Goal: Use online tool/utility: Use online tool/utility

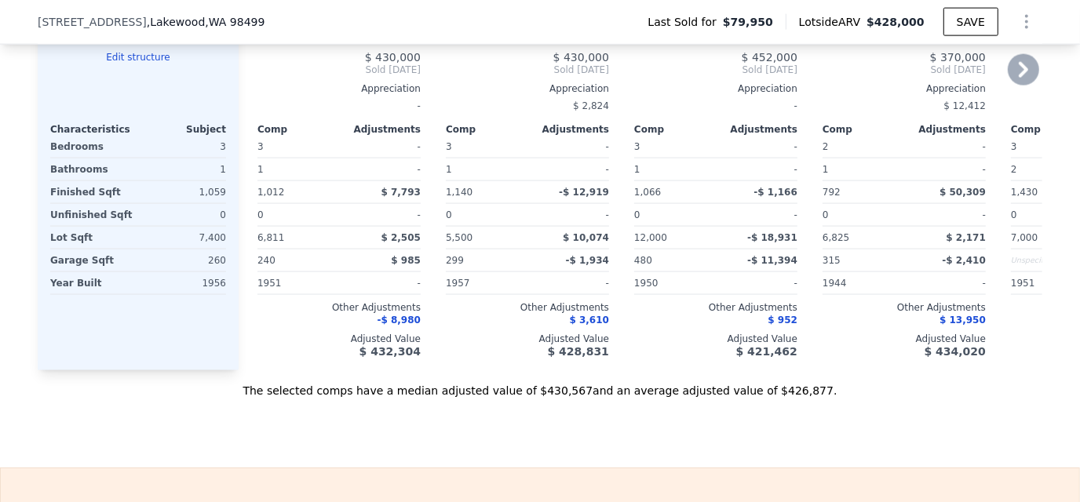
scroll to position [2270, 0]
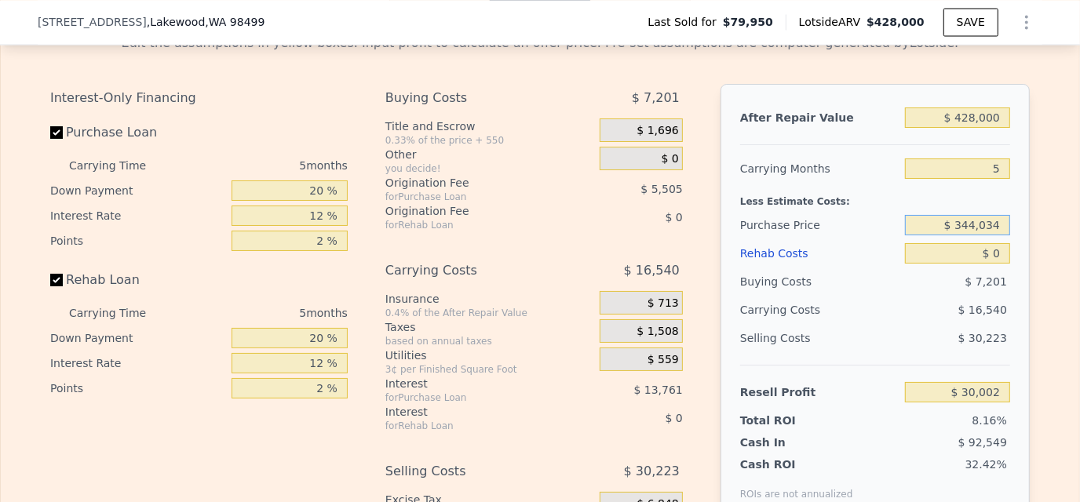
click at [975, 236] on input "$ 344,034" at bounding box center [957, 225] width 105 height 20
drag, startPoint x: 948, startPoint y: 242, endPoint x: 1014, endPoint y: 245, distance: 66.0
click at [1014, 245] on div "After Repair Value $ 428,000 Carrying Months 5 Less Estimate Costs: Purchase Pr…" at bounding box center [875, 302] width 309 height 436
type input "$ 335,000"
click at [977, 264] on input "$ 0" at bounding box center [957, 253] width 105 height 20
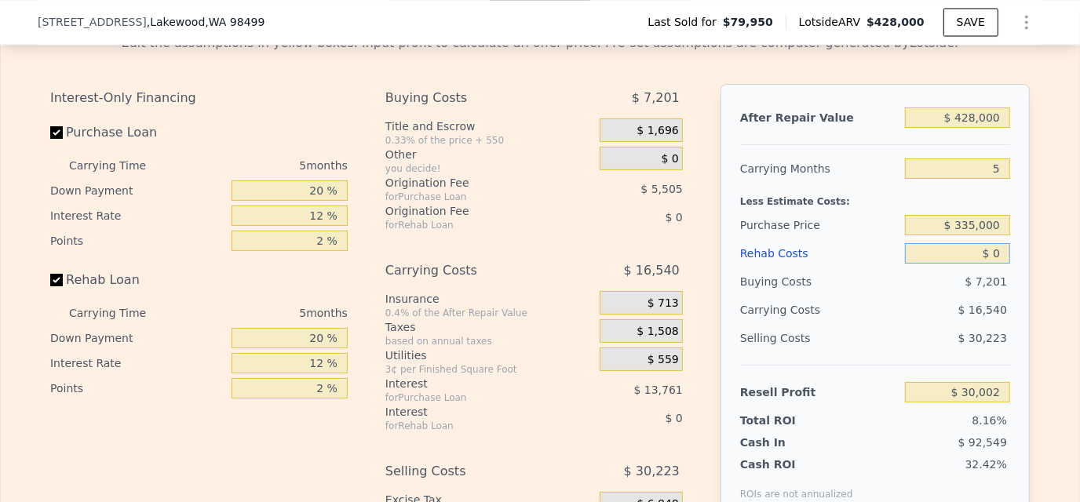
type input "$ 39,571"
click at [993, 264] on input "$ 0" at bounding box center [957, 253] width 105 height 20
type input "$ 20"
type input "$ 39,551"
type input "$ 20,000"
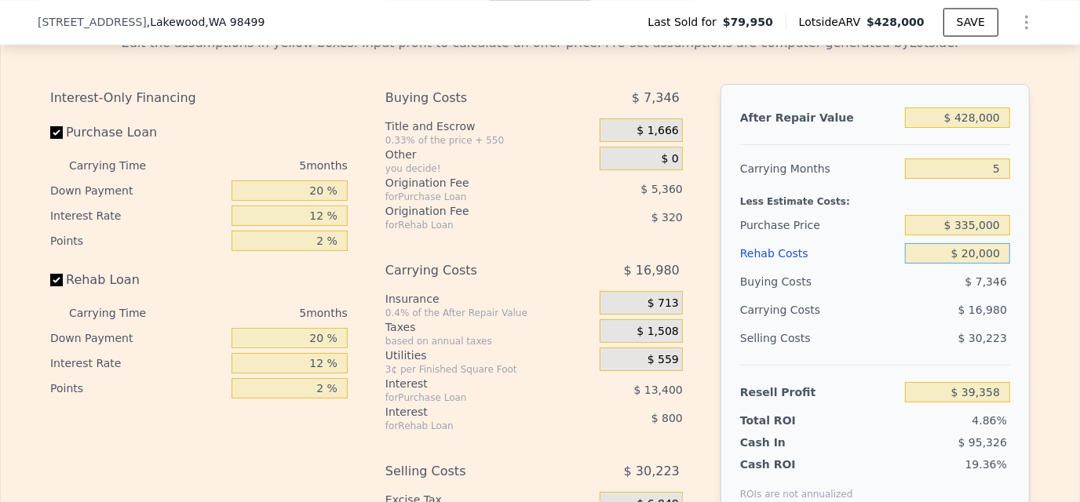
type input "$ 18,451"
type input "$ 20,000"
drag, startPoint x: 990, startPoint y: 186, endPoint x: 1010, endPoint y: 185, distance: 20.4
click at [1010, 185] on div "After Repair Value $ 428,000 Carrying Months 5 Less Estimate Costs: Purchase Pr…" at bounding box center [875, 302] width 309 height 436
type input "3"
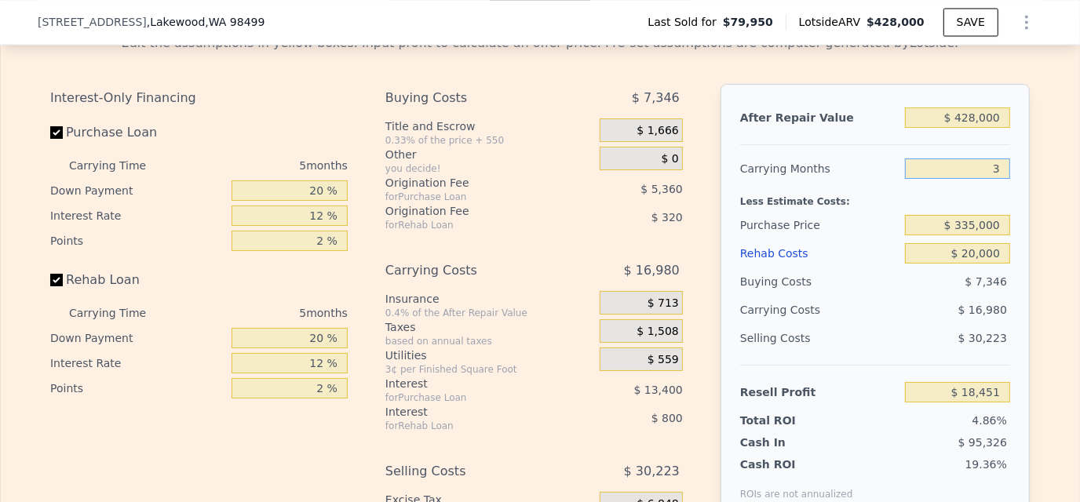
type input "$ 25,243"
type input "3"
click at [851, 181] on div "Carrying Months" at bounding box center [819, 169] width 159 height 28
drag, startPoint x: 303, startPoint y: 210, endPoint x: 352, endPoint y: 206, distance: 48.8
click at [352, 206] on div "Interest-Only Financing Purchase Loan Carrying Time 3 months Down Payment 20 % …" at bounding box center [205, 344] width 310 height 521
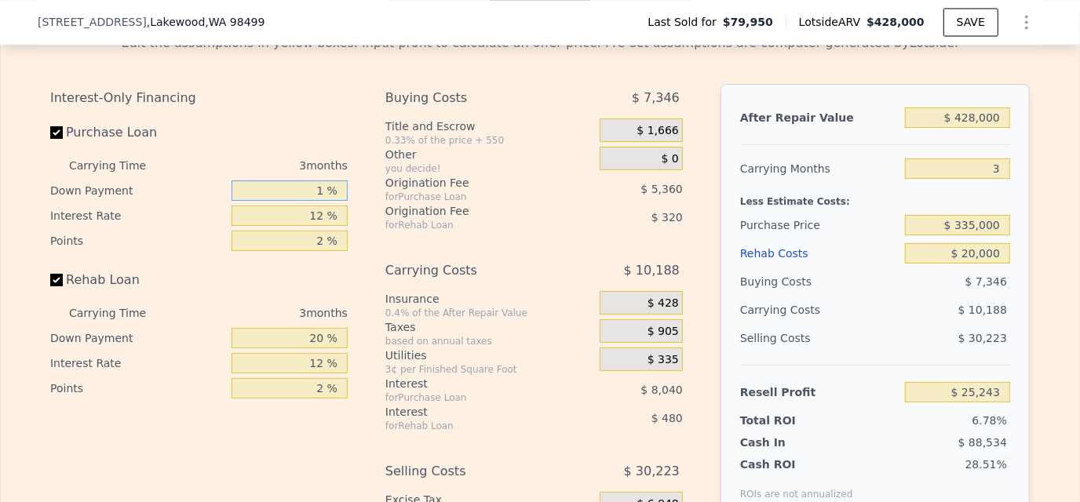
type input "15 %"
type input "$ 24,404"
type input "15 %"
drag, startPoint x: 297, startPoint y: 238, endPoint x: 352, endPoint y: 235, distance: 55.0
click at [352, 235] on div "Interest-Only Financing Purchase Loan Carrying Time 3 months Down Payment 15 % …" at bounding box center [205, 344] width 310 height 521
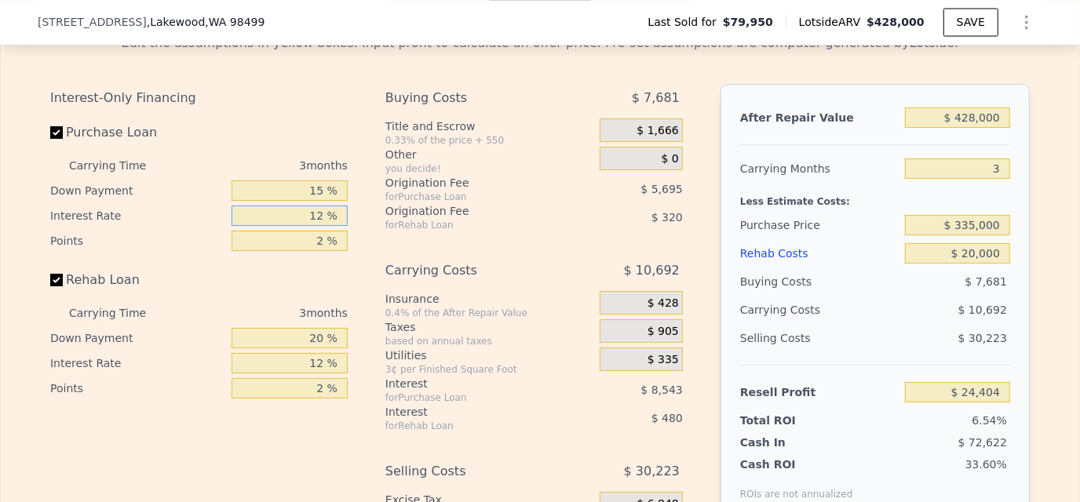
type input "1 %"
type input "$ 32,237"
type input "10 %"
type input "$ 25,829"
type input "10 %"
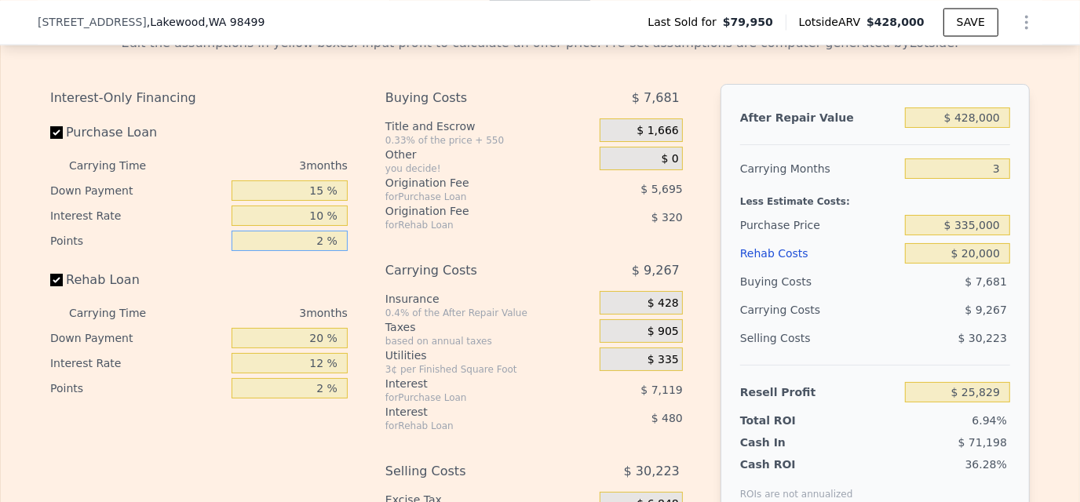
drag, startPoint x: 314, startPoint y: 258, endPoint x: 350, endPoint y: 258, distance: 36.1
click at [350, 258] on div "Interest-Only Financing Purchase Loan Carrying Time 3 months Down Payment 15 % …" at bounding box center [205, 344] width 310 height 521
type input "1. %"
type input "$ 28,676"
type input "1.5 %"
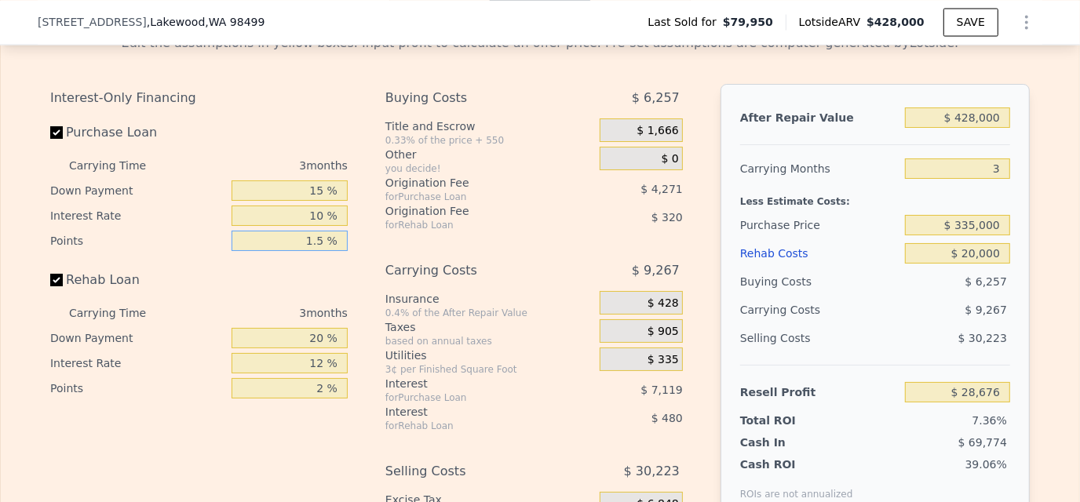
type input "$ 27,253"
type input "1.5 %"
drag, startPoint x: 300, startPoint y: 356, endPoint x: 327, endPoint y: 352, distance: 27.8
click at [327, 349] on input "20 %" at bounding box center [290, 338] width 116 height 20
type input "15 %"
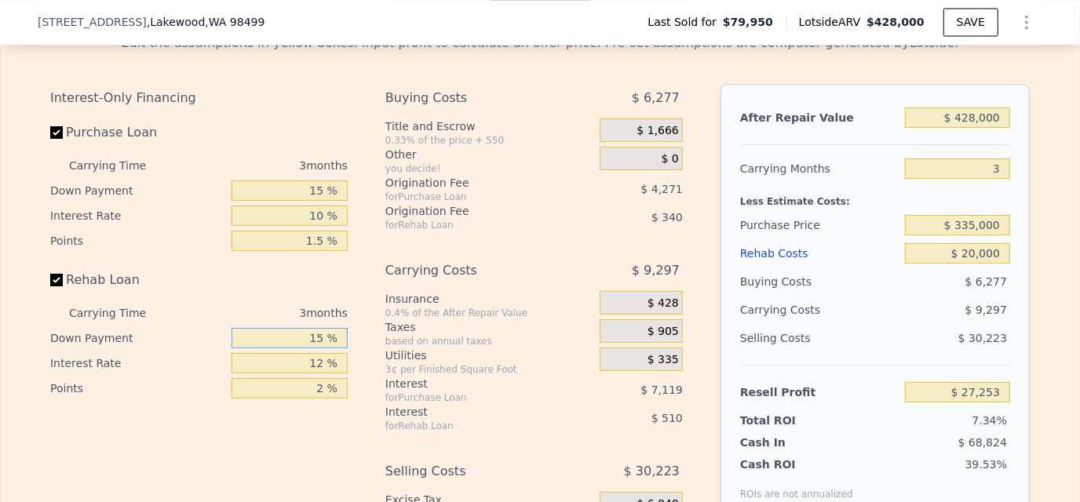
type input "$ 27,203"
type input "15 %"
drag, startPoint x: 304, startPoint y: 379, endPoint x: 359, endPoint y: 381, distance: 55.0
click at [359, 381] on div "Interest-Only Financing Purchase Loan Carrying Time 3 months Down Payment 15 % …" at bounding box center [540, 344] width 980 height 521
type input "10 %"
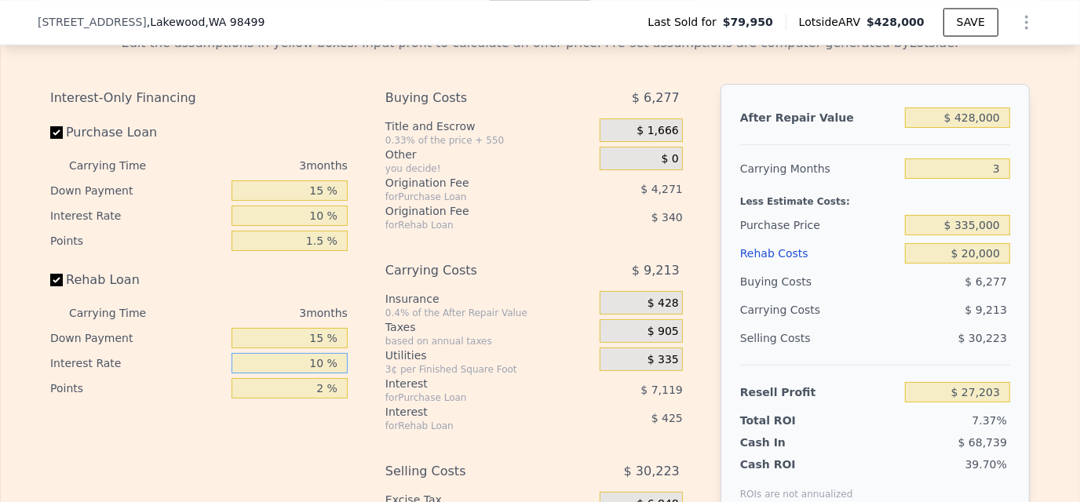
type input "$ 27,287"
type input "10 %"
drag, startPoint x: 305, startPoint y: 401, endPoint x: 340, endPoint y: 401, distance: 34.5
click at [340, 399] on input "2 %" at bounding box center [290, 388] width 116 height 20
type input "1. %"
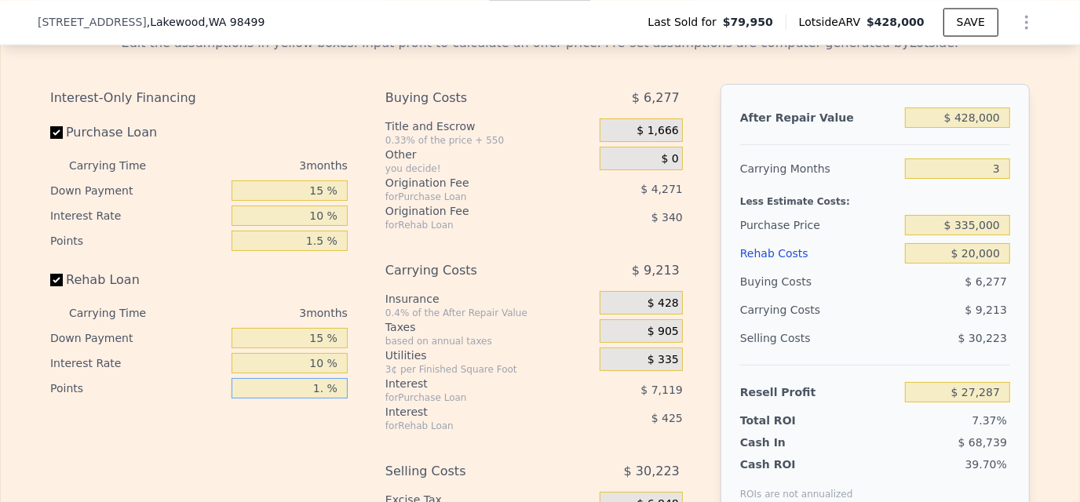
type input "$ 27,457"
type input "1.5 %"
type input "$ 27,372"
type input "1.5 %"
click at [198, 433] on div "Interest-Only Financing Purchase Loan Carrying Time 3 months Down Payment 15 % …" at bounding box center [205, 344] width 310 height 521
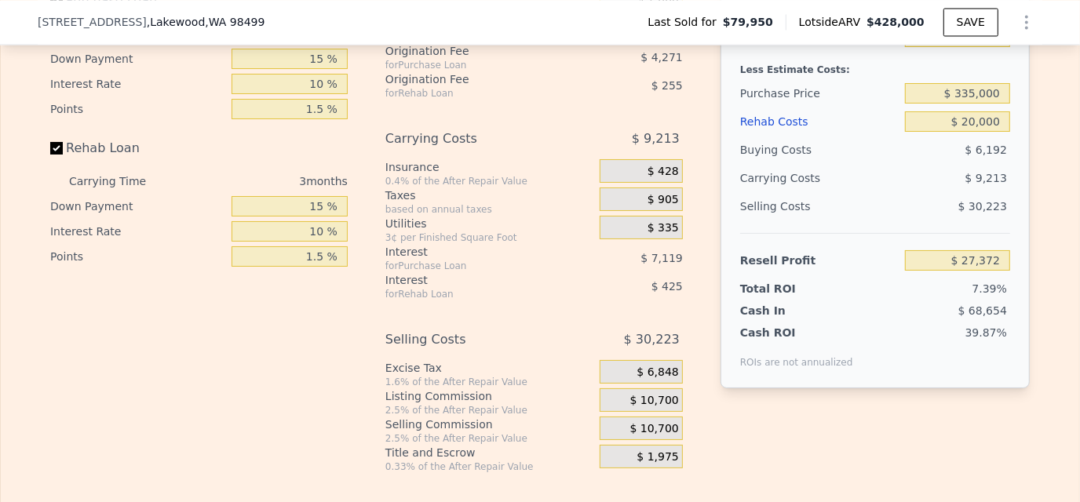
scroll to position [2427, 0]
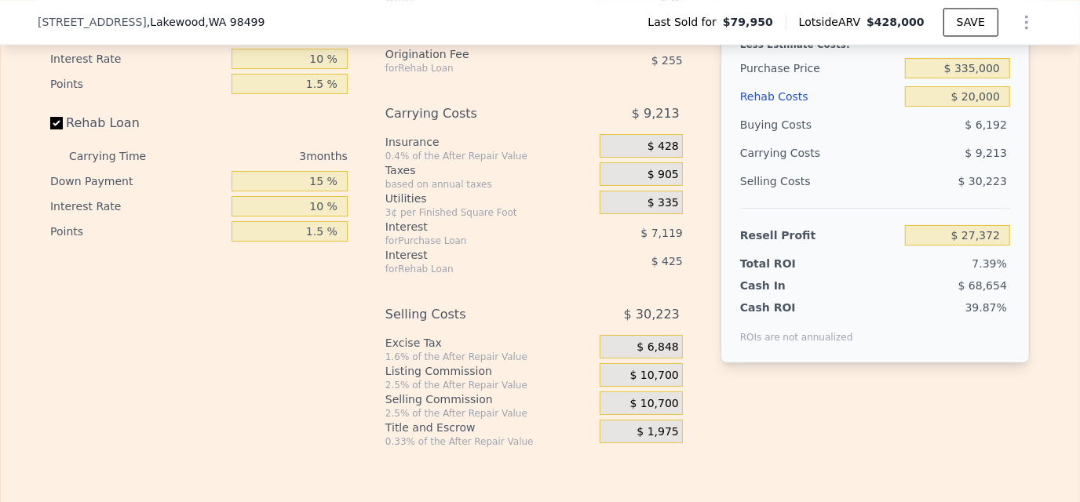
click at [477, 420] on div "2.5% of the After Repair Value" at bounding box center [489, 413] width 208 height 13
click at [650, 411] on span "$ 10,700" at bounding box center [654, 404] width 49 height 14
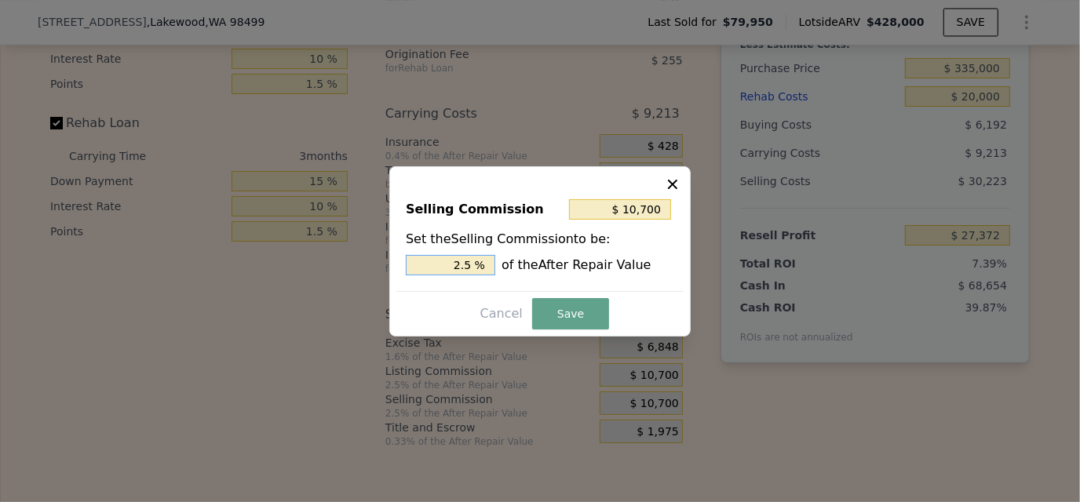
drag, startPoint x: 453, startPoint y: 262, endPoint x: 495, endPoint y: 260, distance: 42.5
click at [495, 260] on input "2.5 %" at bounding box center [450, 265] width 89 height 20
type input "$ 4,280"
type input "1. %"
type input "$ 6,420"
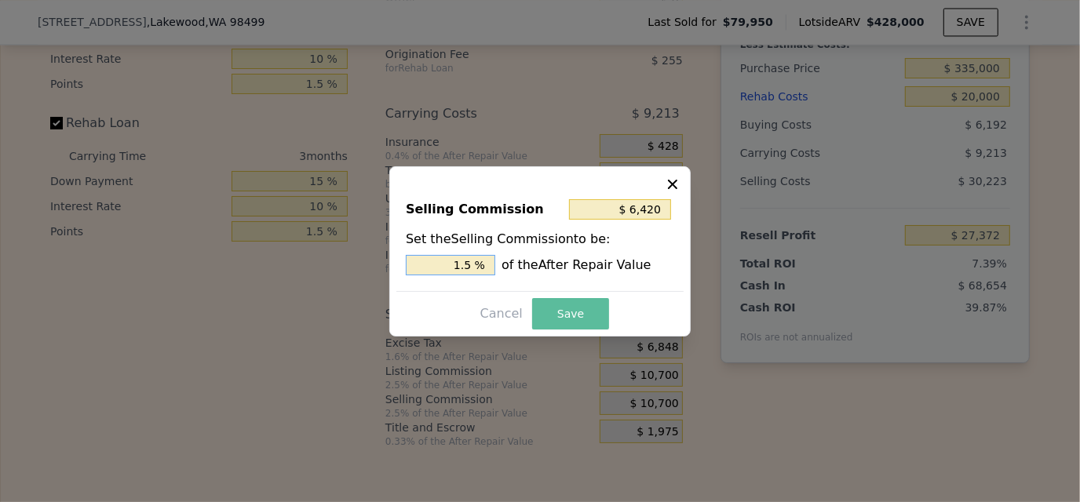
type input "1.5 %"
click at [572, 306] on button "Save" at bounding box center [570, 313] width 77 height 31
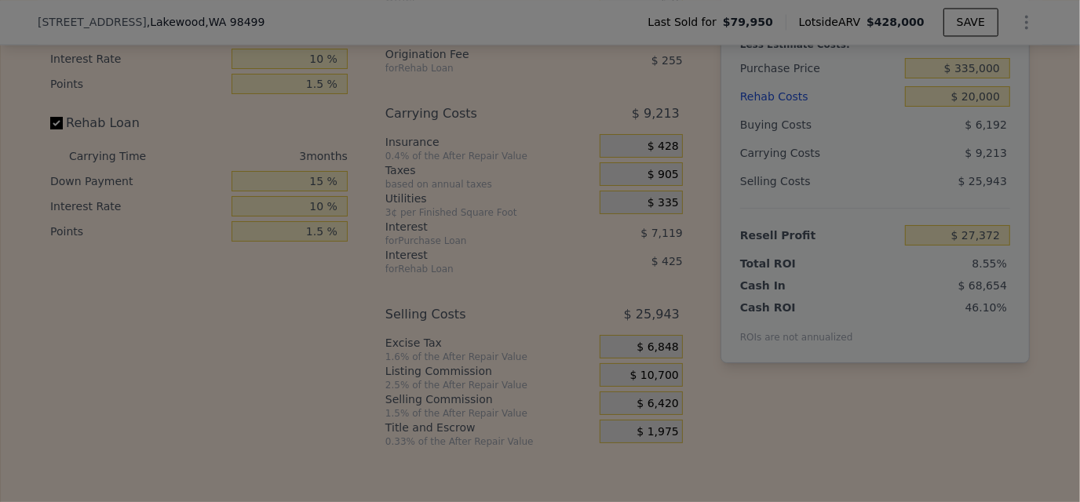
type input "$ 31,652"
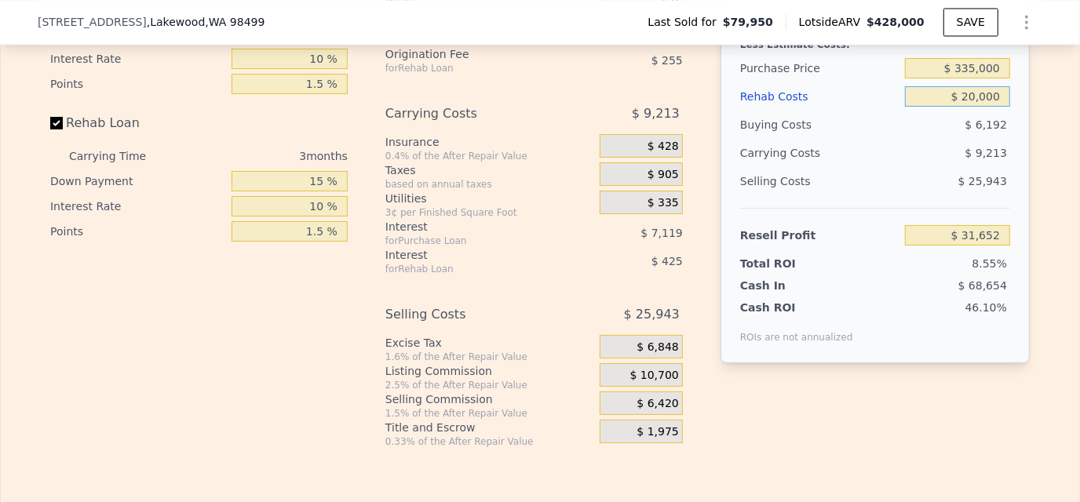
drag, startPoint x: 963, startPoint y: 121, endPoint x: 1050, endPoint y: 109, distance: 87.2
click at [1050, 109] on div "Edit the assumptions in yellow boxes. Input profit to calculate an offer price.…" at bounding box center [540, 156] width 1079 height 584
type input "$ 15"
type input "$ 52,318"
type input "$ 1,500"
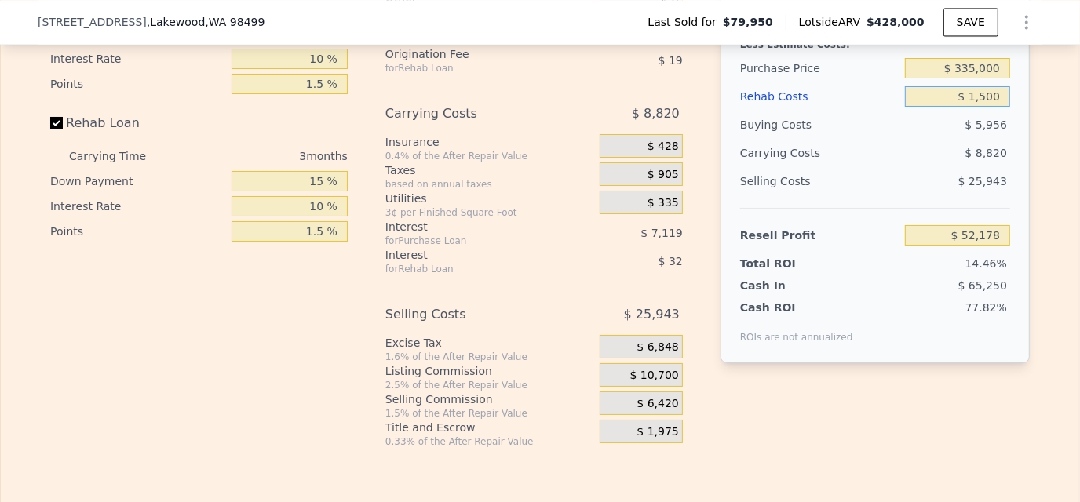
type input "$ 50,781"
type input "$ 15,000"
type input "$ 36,824"
type input "$ 15,000"
click at [989, 398] on div "After Repair Value $ 428,000 Carrying Months 3 Less Estimate Costs: Purchase Pr…" at bounding box center [875, 175] width 309 height 496
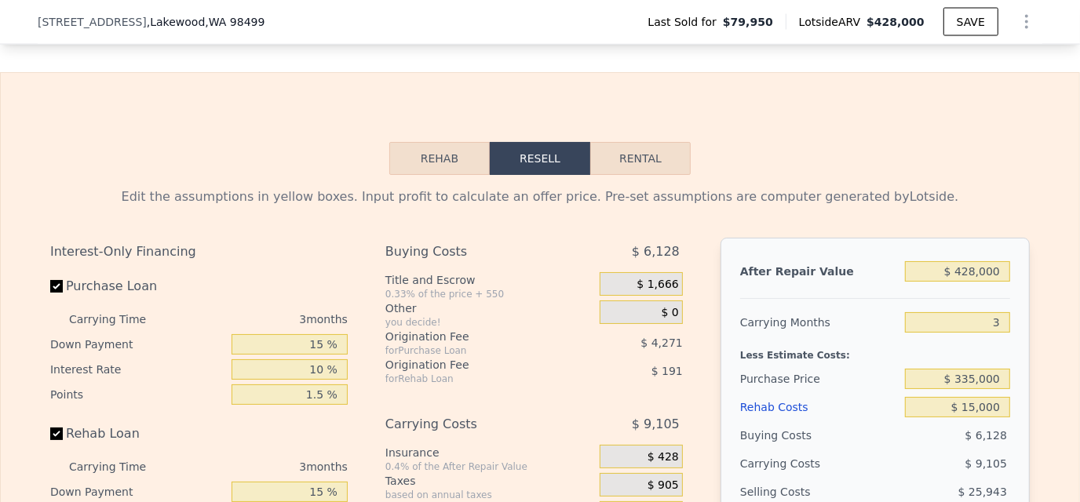
scroll to position [2114, 0]
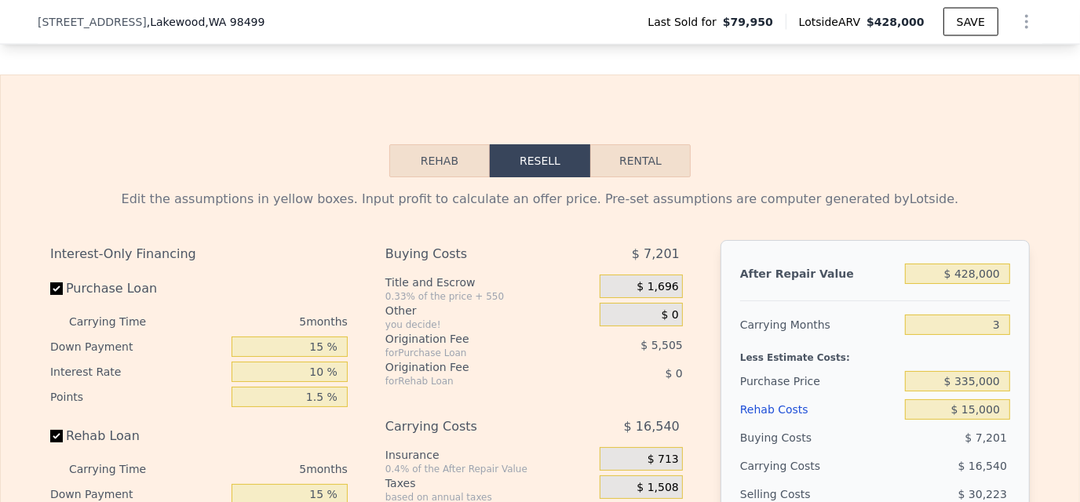
type input "5"
type input "$ 0"
type input "$ 30,002"
click at [962, 284] on input "$ 428,000" at bounding box center [957, 274] width 105 height 20
drag, startPoint x: 951, startPoint y: 295, endPoint x: 1003, endPoint y: 290, distance: 52.8
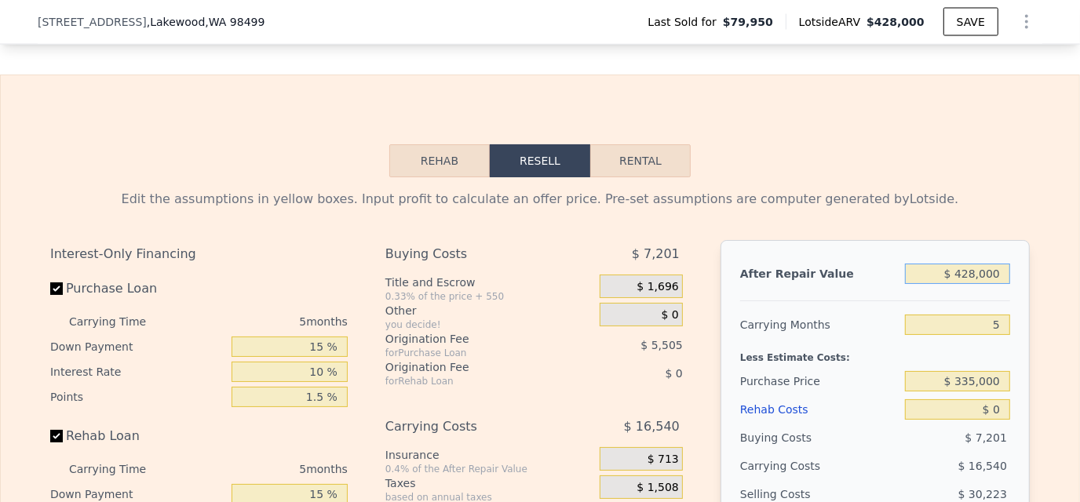
click at [1003, 284] on input "$ 428,000" at bounding box center [957, 274] width 105 height 20
type input "$ 40,428,000"
type input "$ 37,190,135"
drag, startPoint x: 906, startPoint y: 299, endPoint x: 997, endPoint y: 286, distance: 92.0
click at [997, 284] on input "$ 40,428,000" at bounding box center [957, 274] width 105 height 20
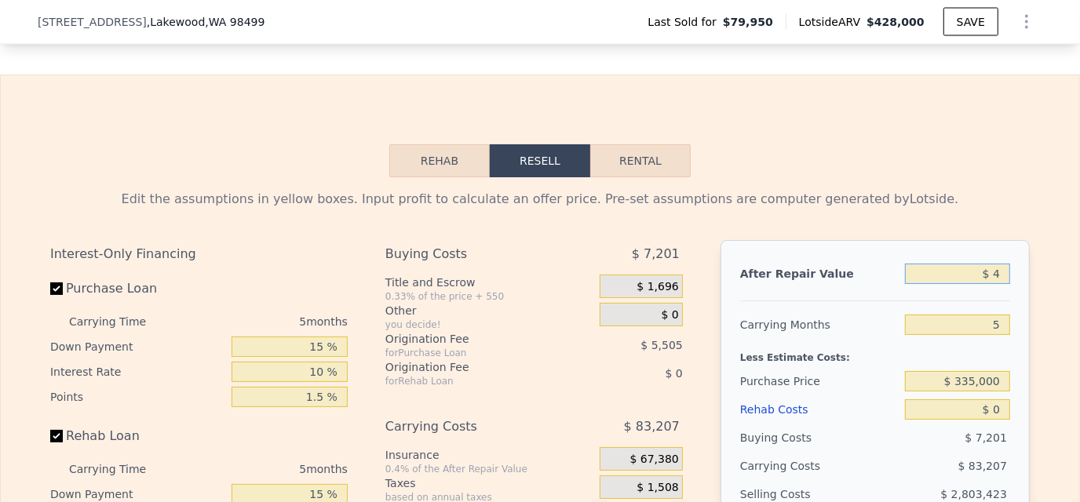
type input "$ 44"
type input "-$ 367,571"
type input "$ 440"
type input "-$ 367,203"
type input "$ 44,000"
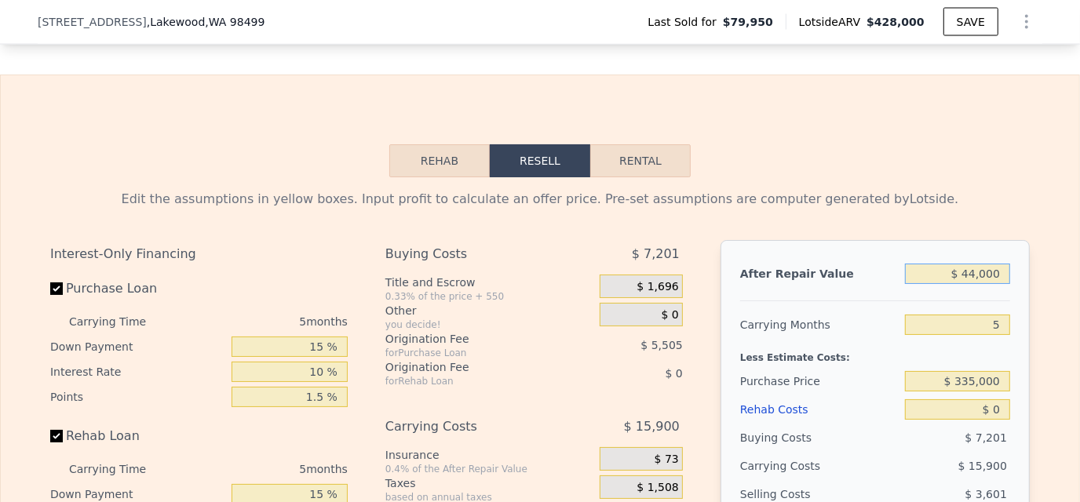
type input "-$ 326,736"
type input "$ 440,000"
type input "$ 41,150"
type input "$ 440,000"
drag, startPoint x: 986, startPoint y: 344, endPoint x: 1014, endPoint y: 344, distance: 28.3
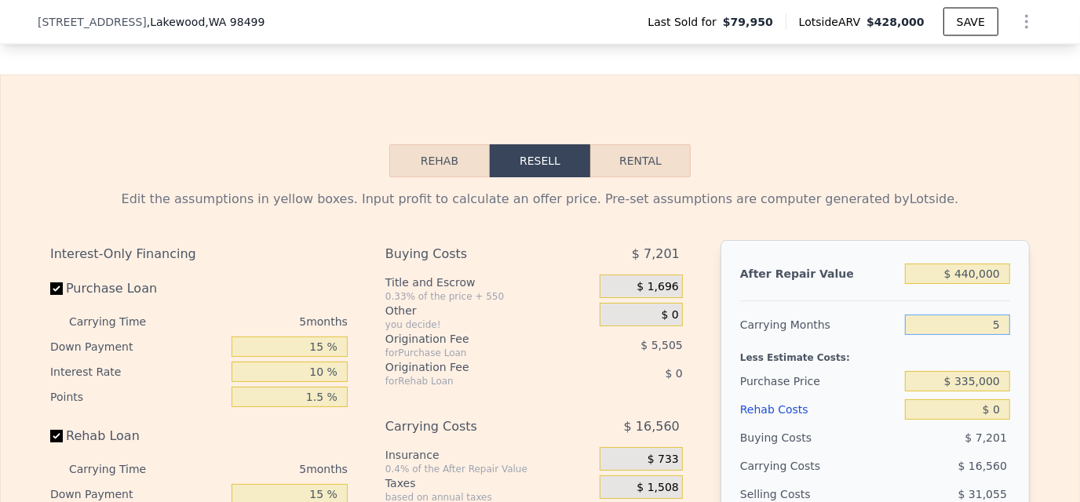
click at [1014, 344] on div "After Repair Value $ 440,000 Carrying Months 5 Less Estimate Costs: Purchase Pr…" at bounding box center [875, 458] width 309 height 436
type input "3"
type input "$ 47,774"
type input "3"
click at [897, 301] on div at bounding box center [875, 294] width 270 height 13
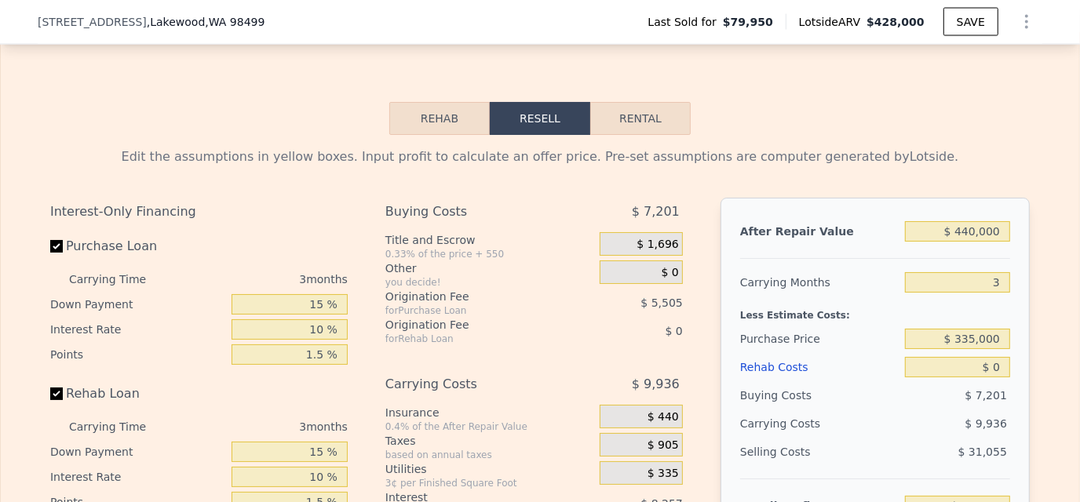
scroll to position [2192, 0]
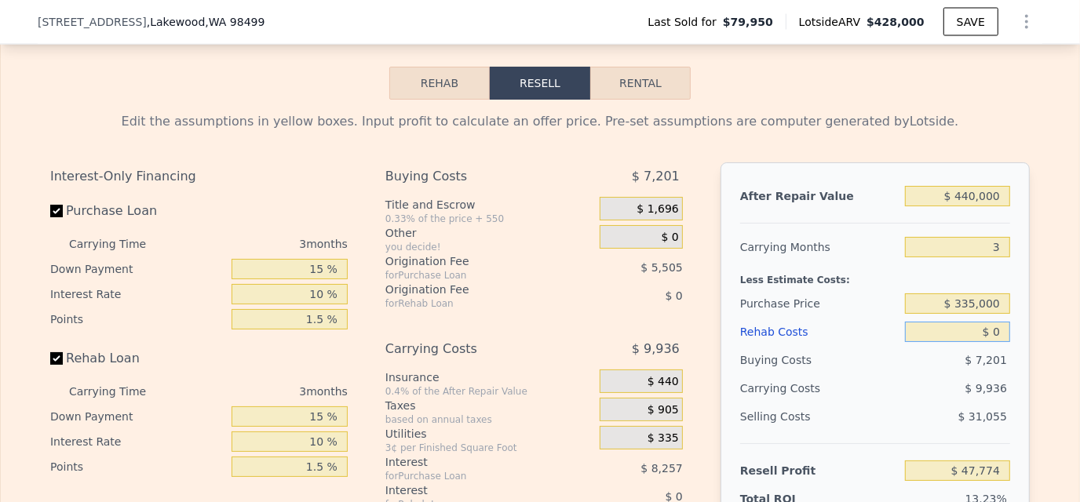
drag, startPoint x: 973, startPoint y: 348, endPoint x: 1005, endPoint y: 349, distance: 31.4
click at [1005, 349] on div "After Repair Value $ 440,000 Carrying Months 3 Less Estimate Costs: Purchase Pr…" at bounding box center [875, 381] width 309 height 436
type input "$ 2"
type input "$ 47,772"
type input "$ 25"
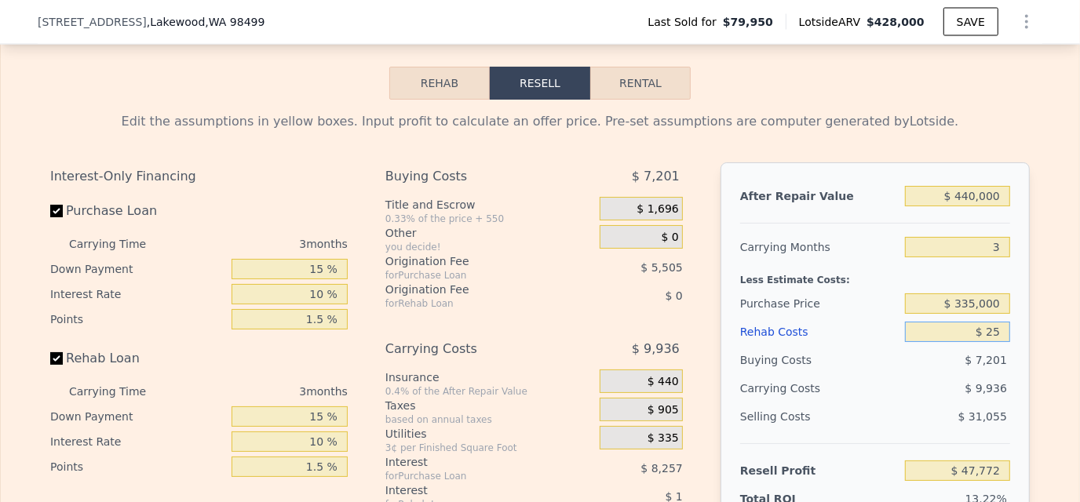
type input "$ 47,749"
type input "$ 250"
type input "$ 47,514"
type input "$ 2,500"
type input "$ 45,174"
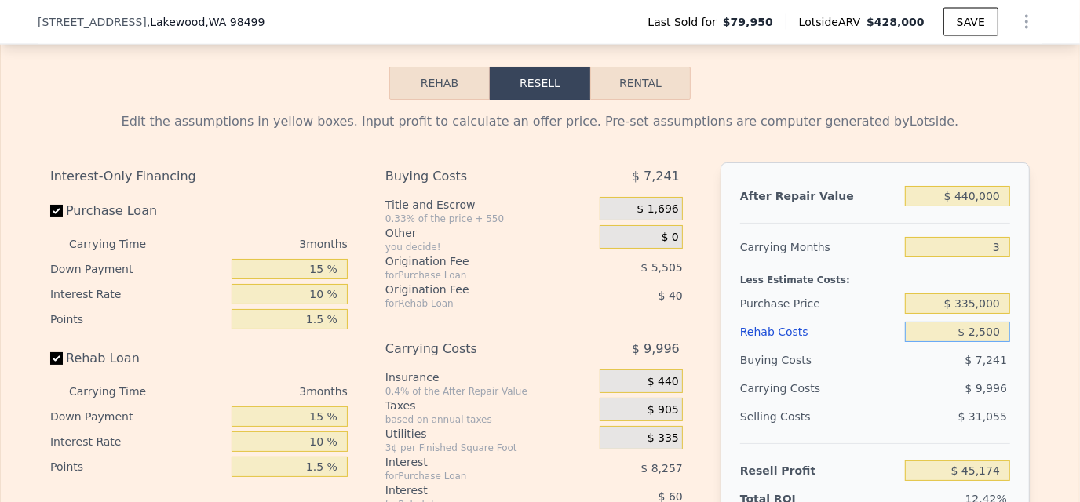
type input "$ 25,000"
type input "$ 21,774"
type input "$ 25,000"
click at [1013, 304] on div "After Repair Value $ 440,000 Carrying Months 3 Less Estimate Costs: Purchase Pr…" at bounding box center [875, 381] width 309 height 436
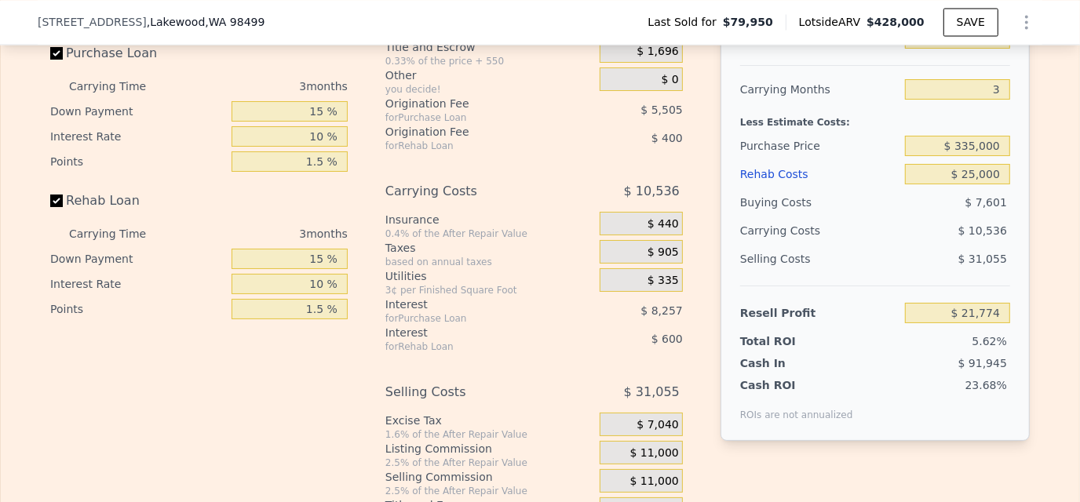
scroll to position [2270, 0]
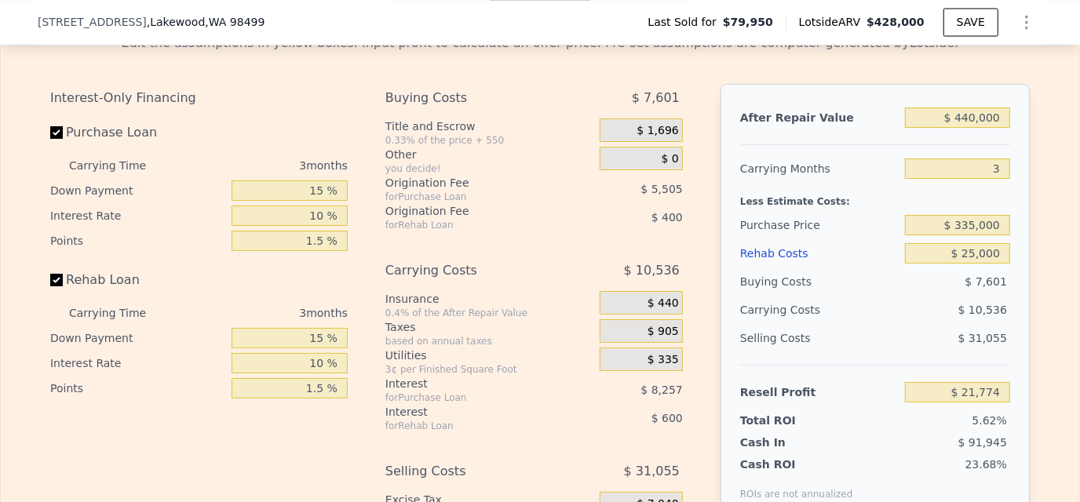
click at [751, 365] on div "Selling Costs $ 31,055" at bounding box center [875, 344] width 270 height 41
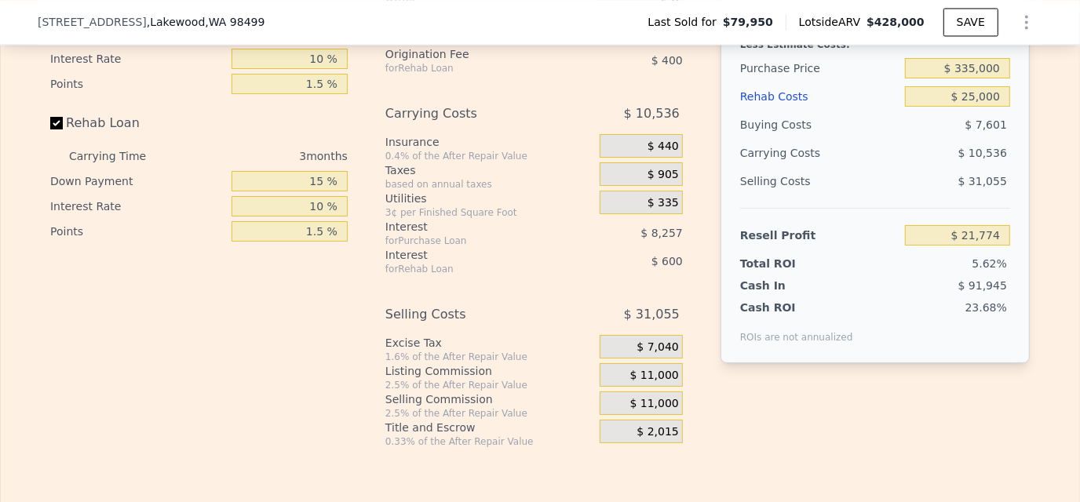
click at [636, 411] on span "$ 11,000" at bounding box center [654, 404] width 49 height 14
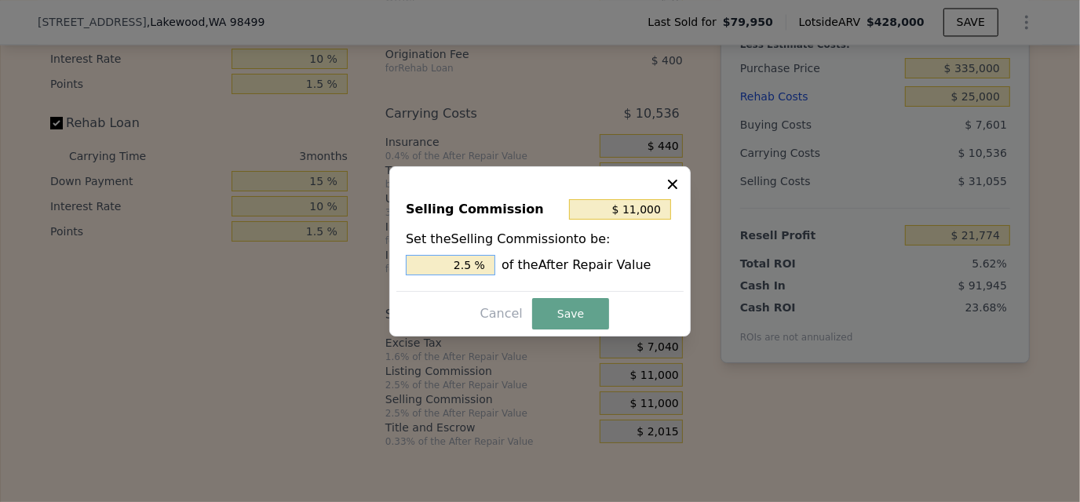
drag, startPoint x: 458, startPoint y: 265, endPoint x: 497, endPoint y: 261, distance: 38.7
click at [497, 261] on div "2.5 % of the After Repair Value" at bounding box center [540, 265] width 268 height 20
type input "$ 4,400"
type input "1. %"
type input "$ 6,600"
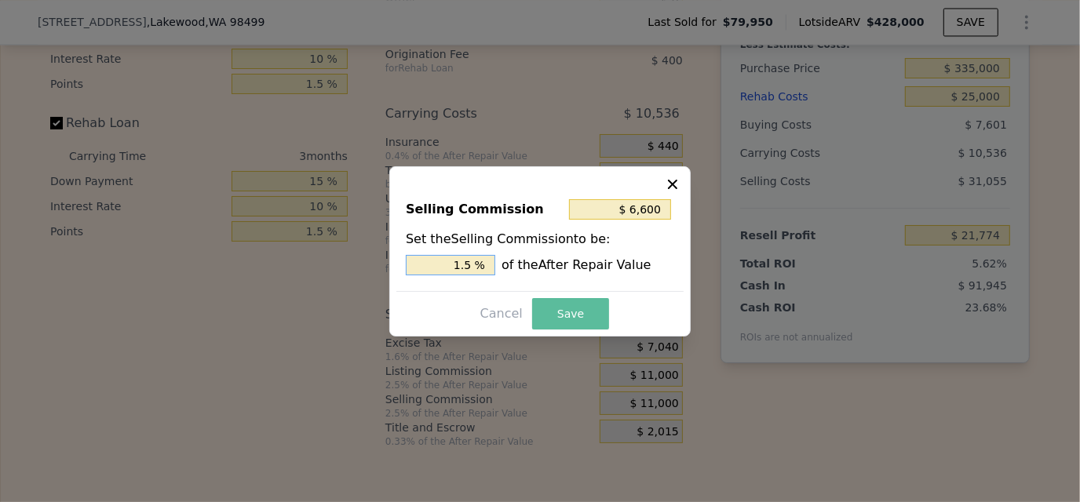
type input "1.5 %"
click at [534, 302] on button "Save" at bounding box center [570, 313] width 77 height 31
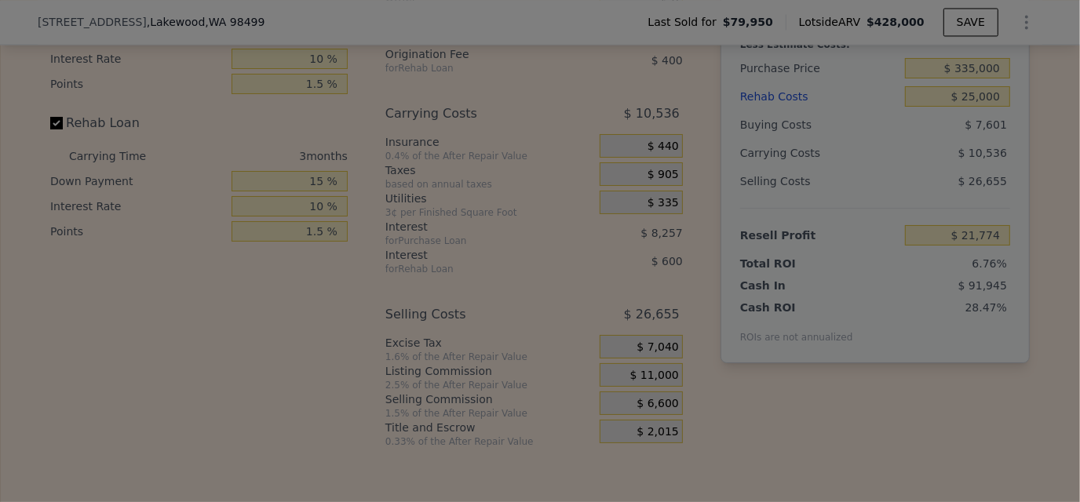
type input "$ 26,174"
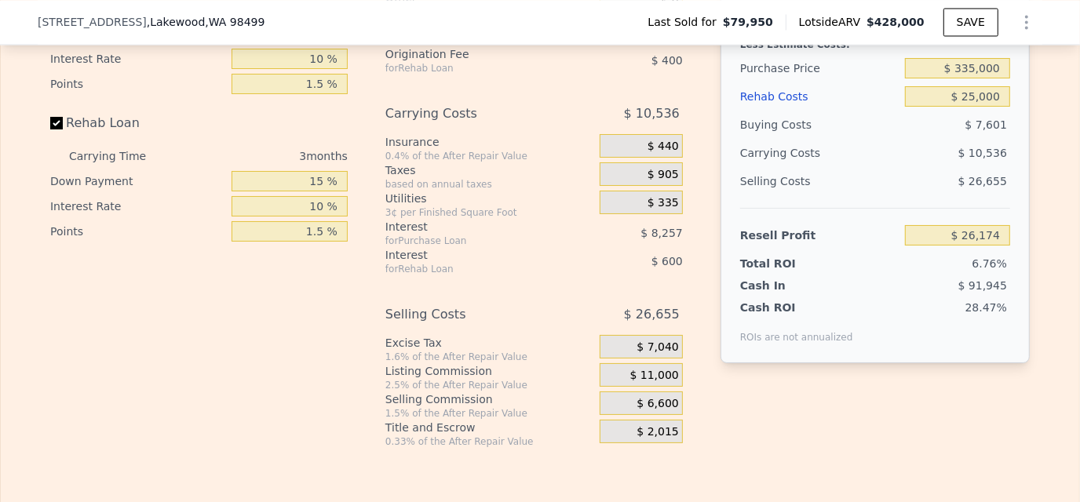
click at [960, 344] on div "28.47%" at bounding box center [935, 322] width 152 height 44
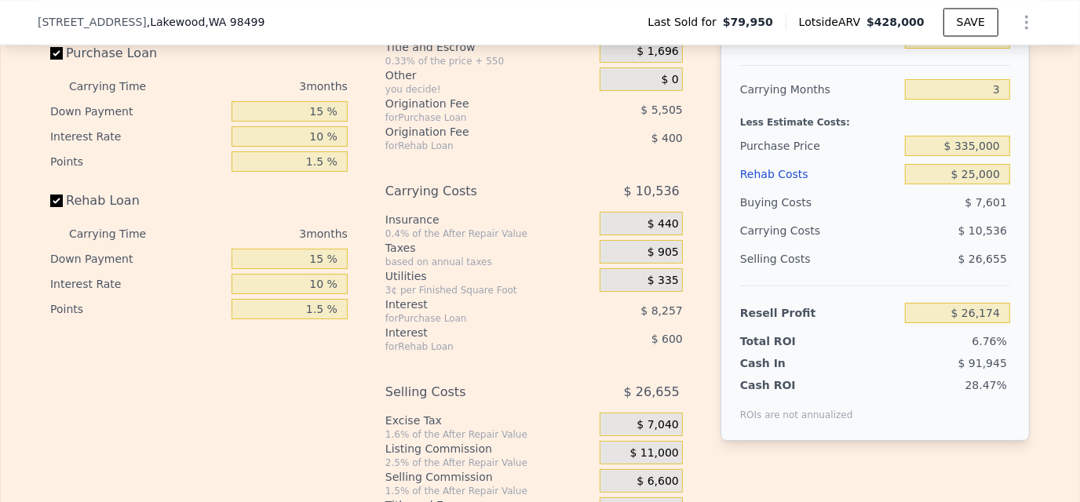
scroll to position [2270, 0]
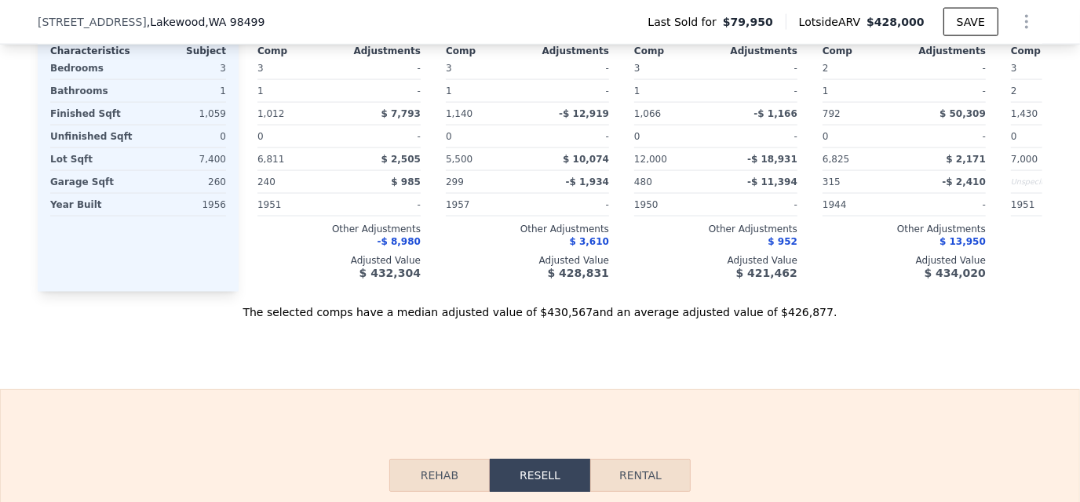
scroll to position [2114, 0]
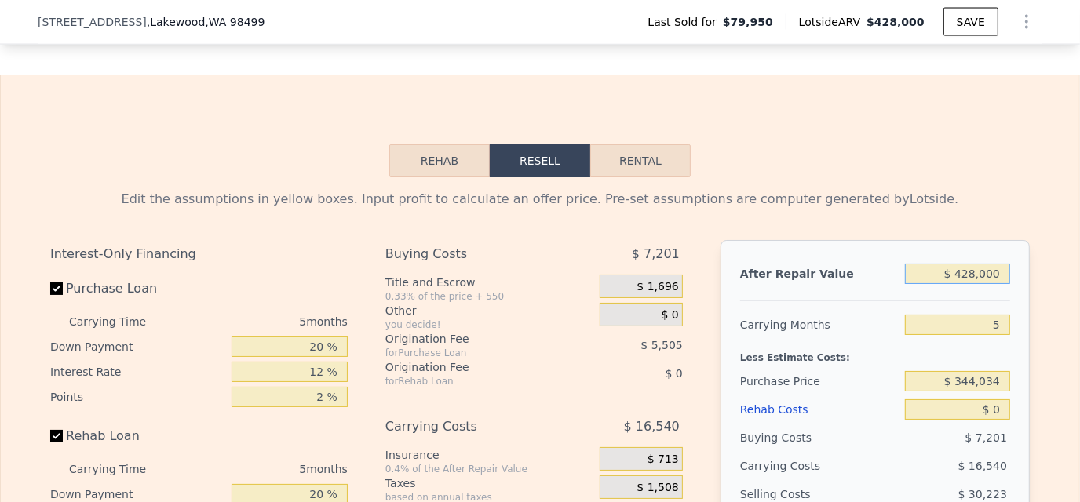
drag, startPoint x: 944, startPoint y: 288, endPoint x: 1034, endPoint y: 288, distance: 89.5
click at [1034, 288] on div "Edit the assumptions in yellow boxes. Input profit to calculate an offer price.…" at bounding box center [540, 469] width 1005 height 584
type input "$ 44"
type input "-$ 367,571"
type input "$ 440"
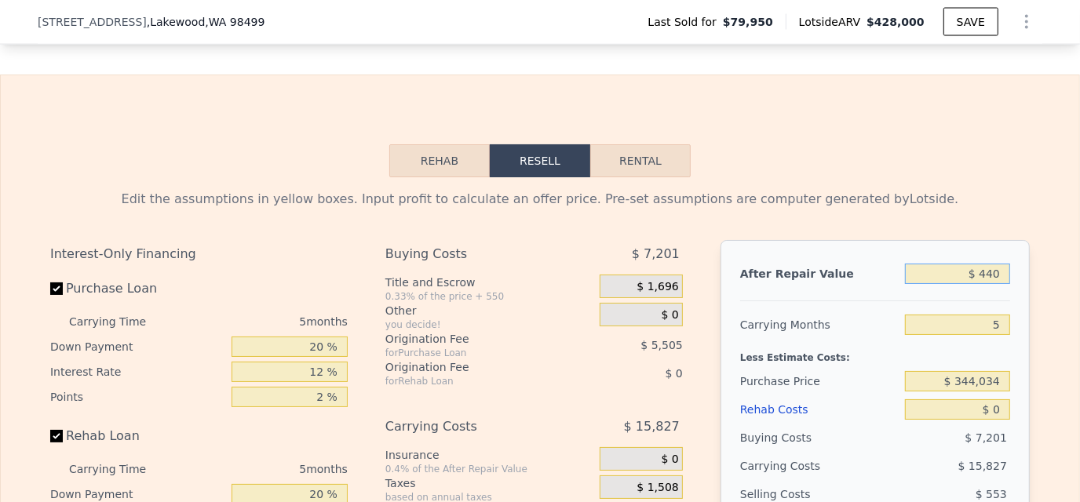
type input "-$ 367,203"
type input "$ 44,000"
type input "-$ 326,736"
type input "$ 440,000"
type input "$ 41,150"
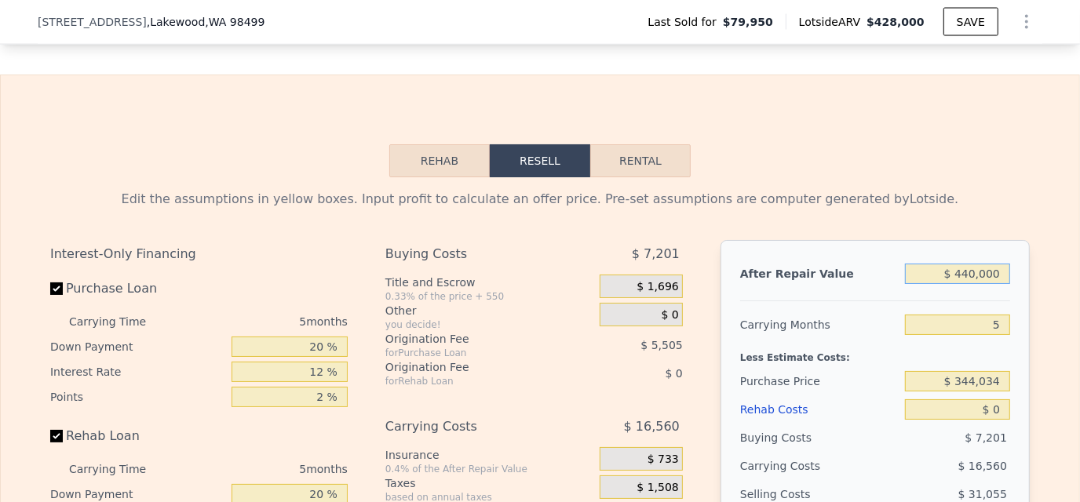
type input "$ 440,000"
drag, startPoint x: 977, startPoint y: 343, endPoint x: 1013, endPoint y: 344, distance: 35.3
click at [1013, 344] on div "After Repair Value $ 440,000 Carrying Months 5 Less Estimate Costs: Purchase Pr…" at bounding box center [875, 458] width 309 height 436
type input "3"
type input "$ 47,774"
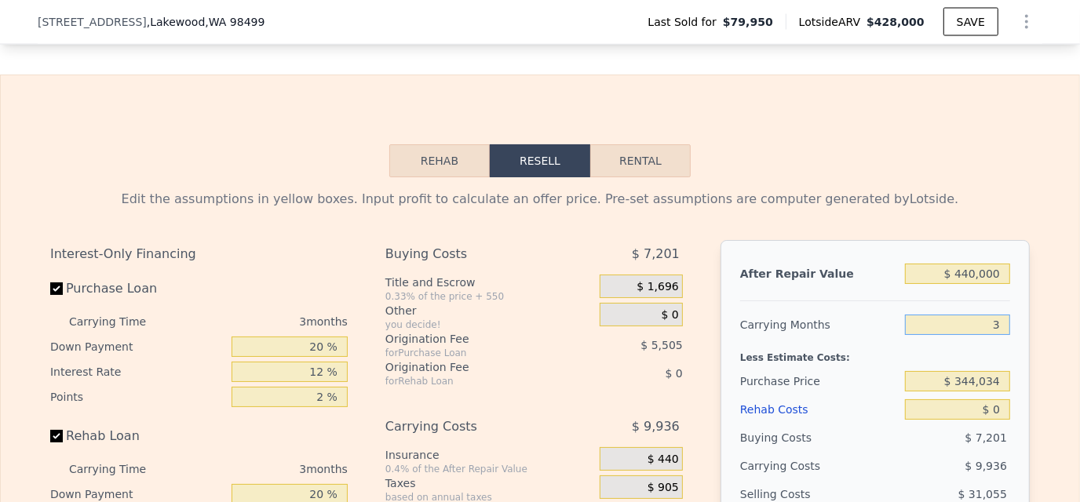
type input "3"
click at [1022, 344] on div "After Repair Value $ 440,000 Carrying Months 3 Less Estimate Costs: Purchase Pr…" at bounding box center [875, 458] width 309 height 436
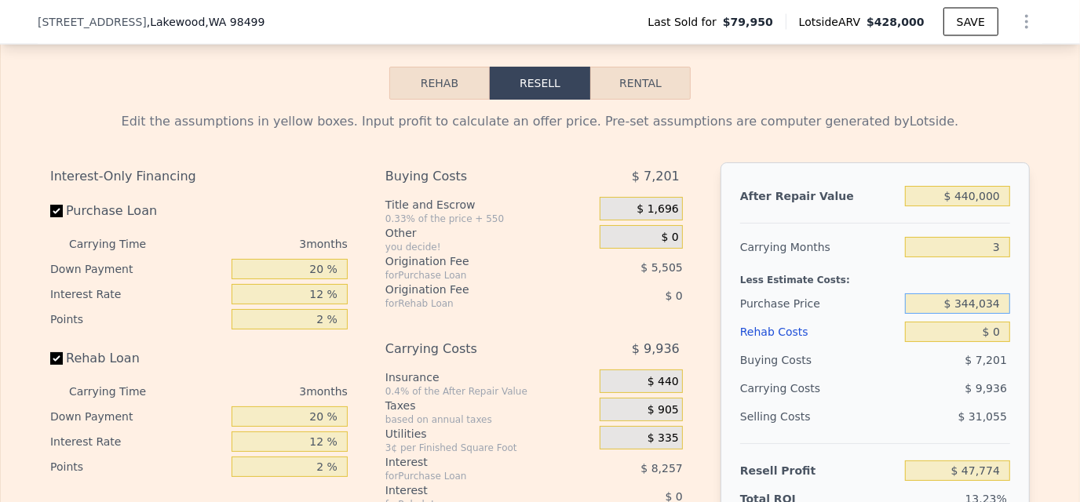
drag, startPoint x: 980, startPoint y: 320, endPoint x: 1039, endPoint y: 315, distance: 58.4
click at [1039, 315] on div "Edit the assumptions in yellow boxes. Input profit to calculate an offer price.…" at bounding box center [540, 392] width 1079 height 584
drag, startPoint x: 958, startPoint y: 319, endPoint x: 1011, endPoint y: 316, distance: 53.5
click at [1011, 316] on div "After Repair Value $ 440,000 Carrying Months 3 Less Estimate Costs: Purchase Pr…" at bounding box center [875, 381] width 309 height 436
type input "$ 335,000"
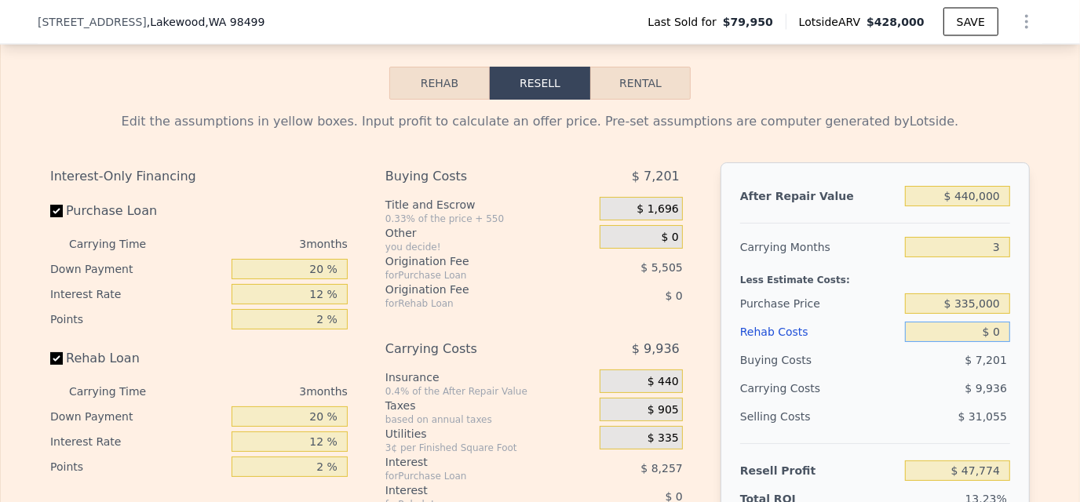
drag, startPoint x: 987, startPoint y: 348, endPoint x: 1037, endPoint y: 350, distance: 50.3
click at [1037, 350] on div "Edit the assumptions in yellow boxes. Input profit to calculate an offer price.…" at bounding box center [540, 392] width 1079 height 584
type input "$ 57,199"
drag, startPoint x: 980, startPoint y: 354, endPoint x: 1001, endPoint y: 354, distance: 20.4
click at [999, 342] on input "$ 0" at bounding box center [957, 332] width 105 height 20
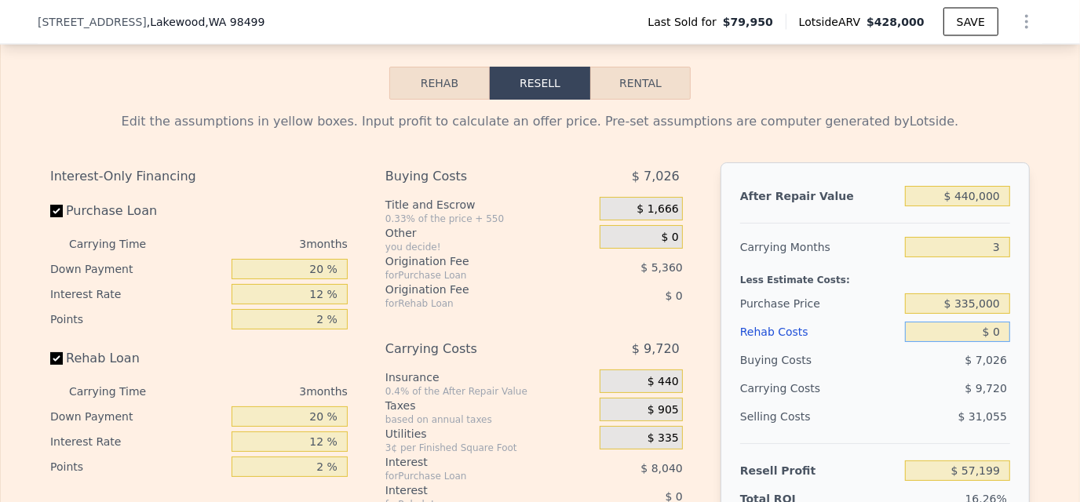
type input "$ 2"
type input "$ 57,197"
type input "$ 20"
type input "$ 57,179"
type input "$ 2,000"
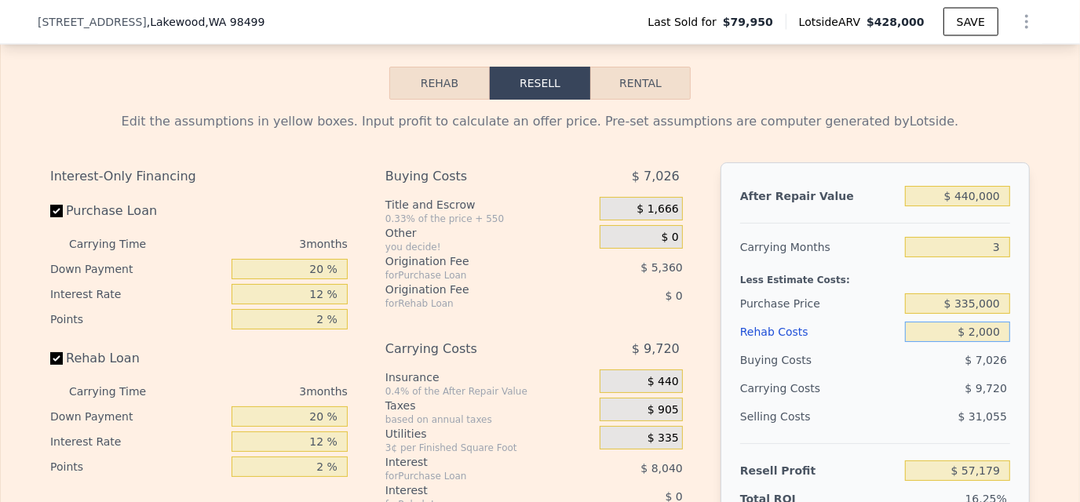
type input "$ 55,119"
type input "$ 20,000"
type input "$ 36,399"
type input "$ 20,000"
click at [1028, 354] on div "Edit the assumptions in yellow boxes. Input profit to calculate an offer price.…" at bounding box center [540, 392] width 1005 height 584
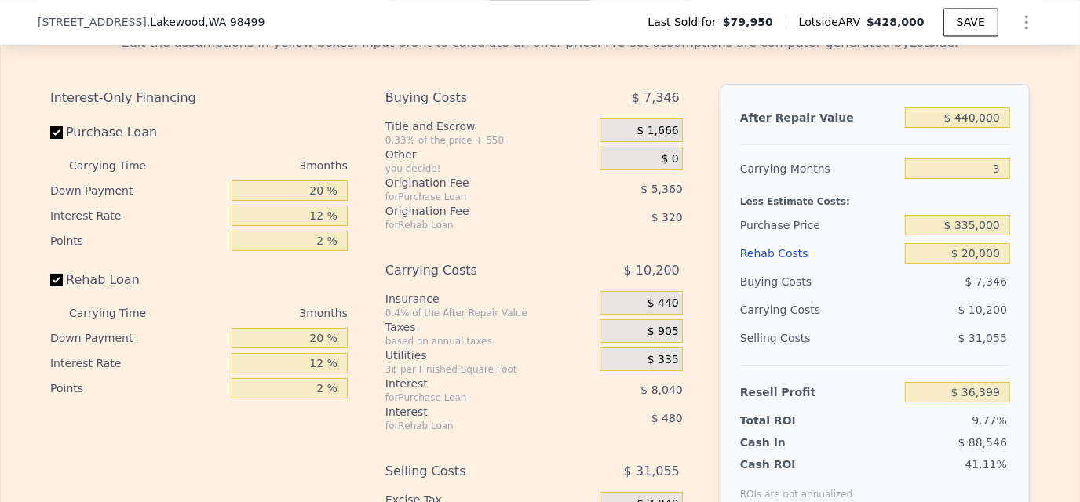
scroll to position [2349, 0]
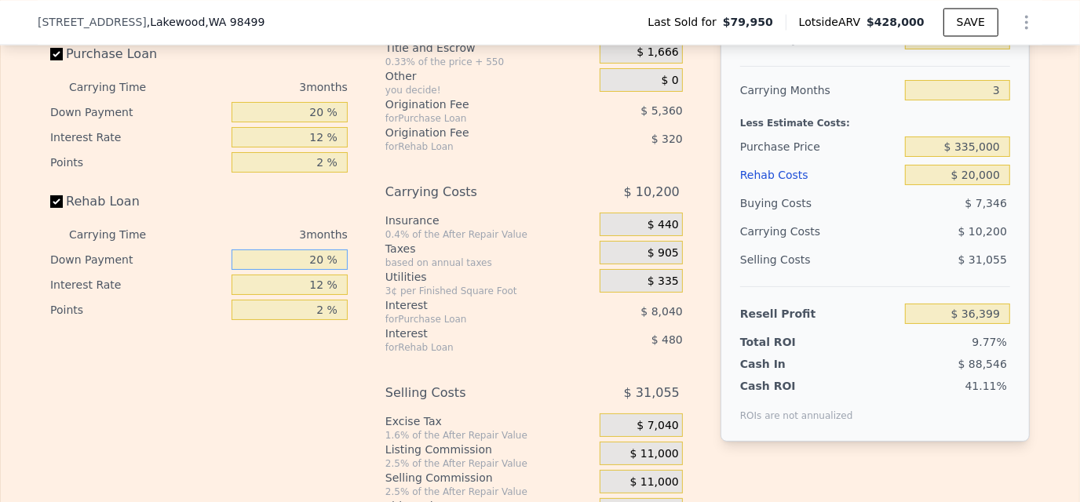
drag, startPoint x: 304, startPoint y: 281, endPoint x: 365, endPoint y: 280, distance: 61.2
click at [365, 280] on div "Interest-Only Financing Purchase Loan Carrying Time 3 months Down Payment 20 % …" at bounding box center [540, 265] width 980 height 521
drag, startPoint x: 303, startPoint y: 130, endPoint x: 351, endPoint y: 129, distance: 47.9
click at [351, 129] on div "Interest-Only Financing Purchase Loan Carrying Time 3 months Down Payment 20 % …" at bounding box center [205, 265] width 310 height 521
type input "1 %"
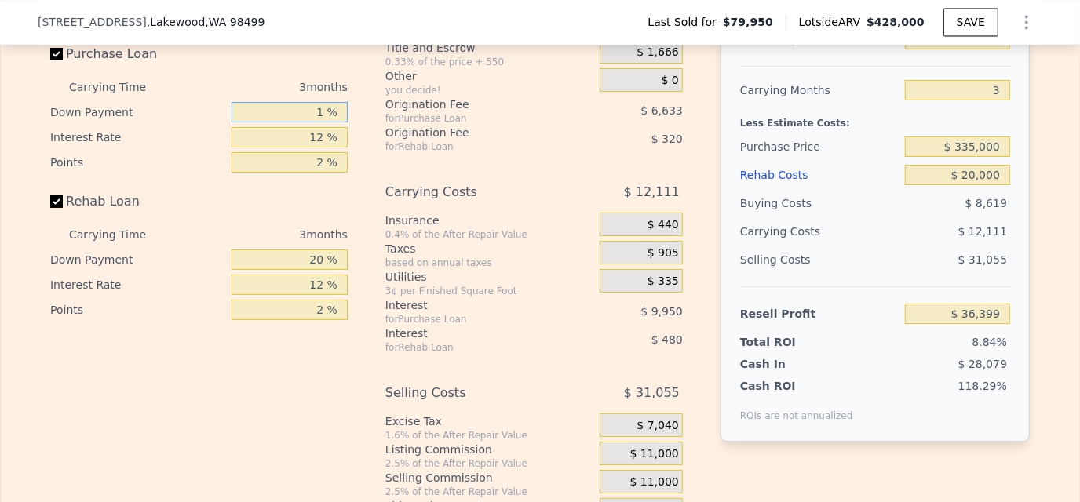
type input "$ 33,215"
type input "10 %"
type input "$ 34,724"
type input "10 %"
drag, startPoint x: 308, startPoint y: 155, endPoint x: 347, endPoint y: 155, distance: 39.3
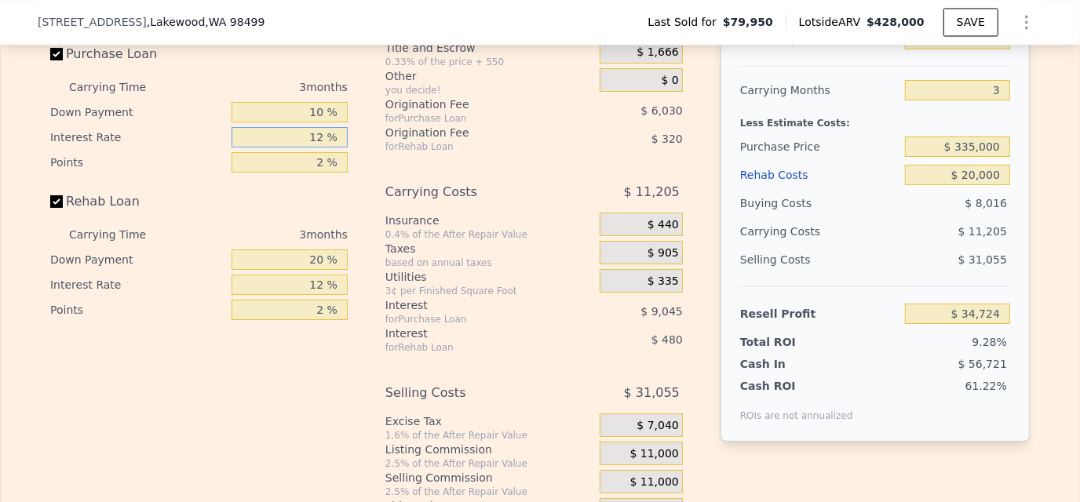
click at [347, 155] on div "Interest-Only Financing Purchase Loan Carrying Time 3 months Down Payment 10 % …" at bounding box center [205, 265] width 310 height 521
type input "1 %"
type input "$ 43,016"
type input "10 %"
type input "$ 36,230"
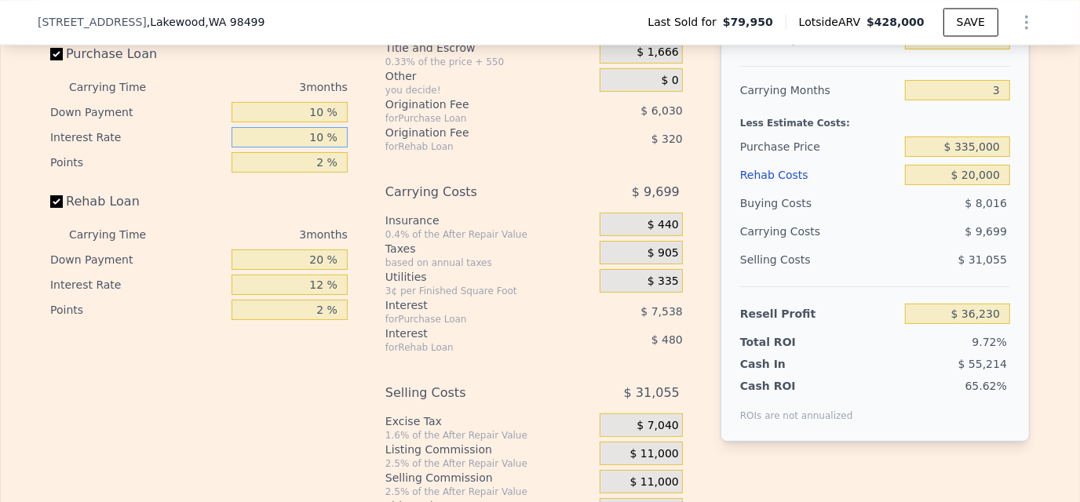
type input "10 %"
drag, startPoint x: 310, startPoint y: 177, endPoint x: 367, endPoint y: 181, distance: 56.7
click at [367, 181] on div "Interest-Only Financing Purchase Loan Carrying Time 3 months Down Payment 10 % …" at bounding box center [540, 265] width 980 height 521
type input "1 %"
type input "$ 39,245"
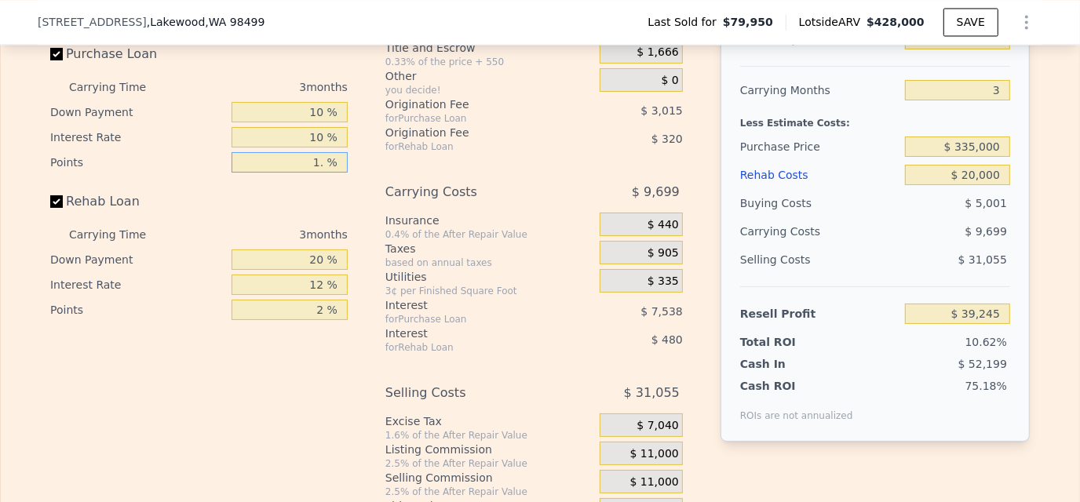
type input "1.5 %"
type input "$ 37,737"
type input "1.5 %"
click at [271, 212] on div "Rehab Loan" at bounding box center [199, 205] width 298 height 35
drag, startPoint x: 299, startPoint y: 275, endPoint x: 347, endPoint y: 276, distance: 47.9
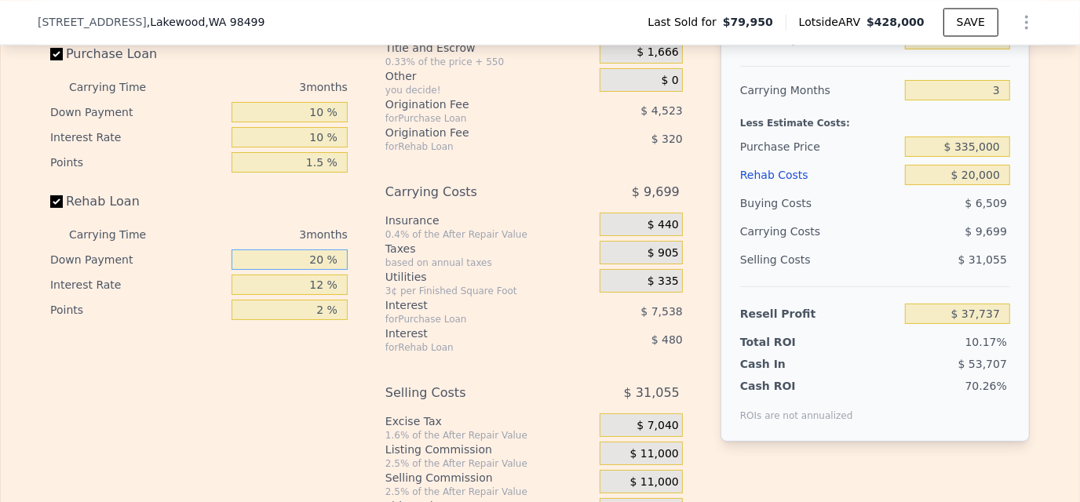
click at [347, 276] on div "Interest-Only Financing Purchase Loan Carrying Time 3 months Down Payment 10 % …" at bounding box center [205, 265] width 310 height 521
type input "1 %"
type input "$ 37,547"
type input "10 %"
type input "$ 37,637"
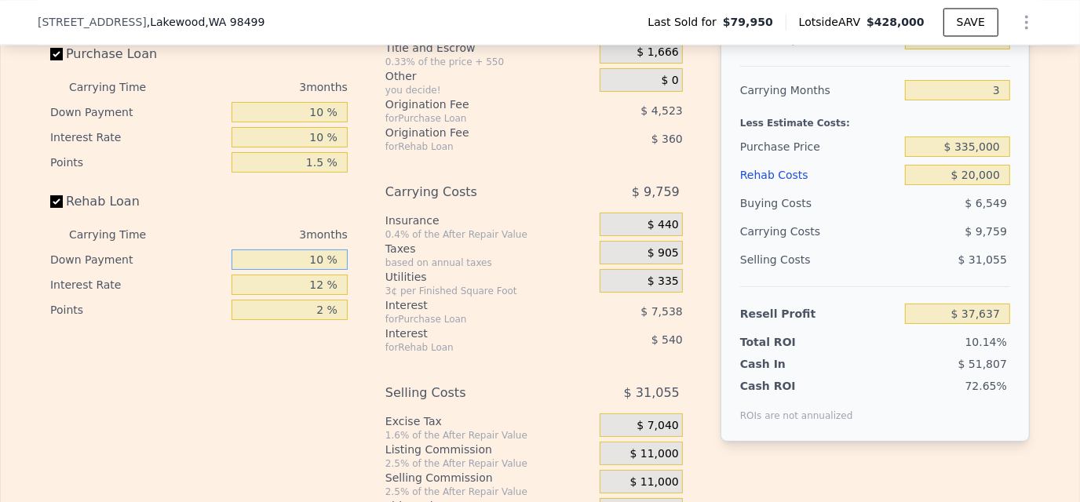
type input "10 %"
click at [302, 356] on div "Interest-Only Financing Purchase Loan Carrying Time 3 months Down Payment 10 % …" at bounding box center [205, 265] width 310 height 521
drag, startPoint x: 307, startPoint y: 298, endPoint x: 364, endPoint y: 296, distance: 57.4
click at [364, 296] on div "Interest-Only Financing Purchase Loan Carrying Time 3 months Down Payment 10 % …" at bounding box center [540, 265] width 980 height 521
type input "1 %"
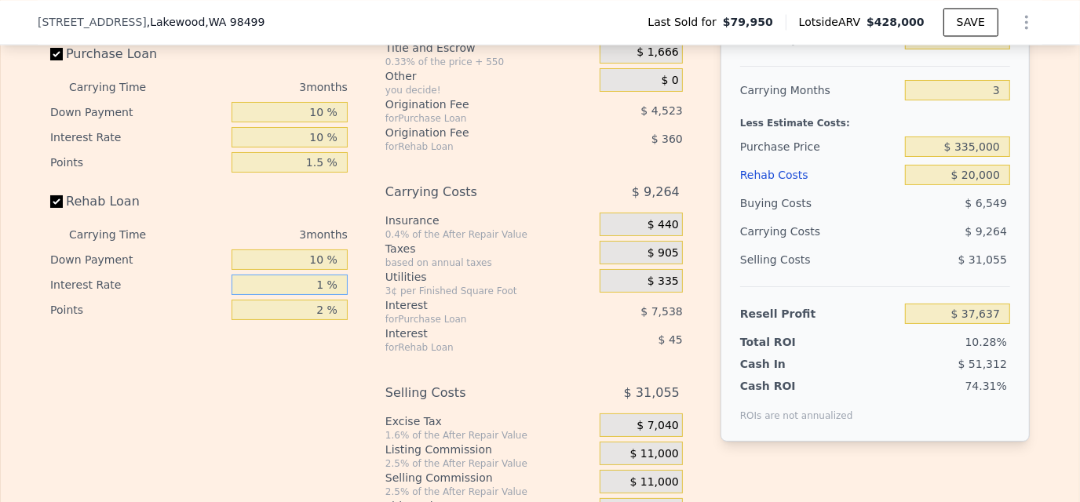
type input "$ 38,132"
type input "10 %"
type input "$ 37,727"
type input "10 %"
drag, startPoint x: 305, startPoint y: 324, endPoint x: 400, endPoint y: 332, distance: 94.5
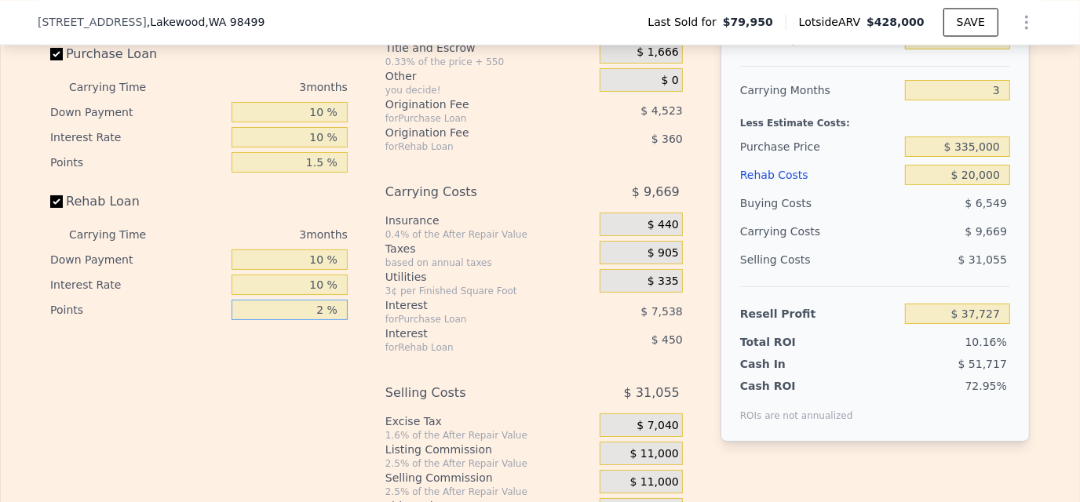
click at [400, 332] on div "Interest-Only Financing Purchase Loan Carrying Time 3 months Down Payment 10 % …" at bounding box center [540, 265] width 980 height 521
type input "1 %"
type input "$ 37,907"
type input "1.5 %"
type input "$ 37,817"
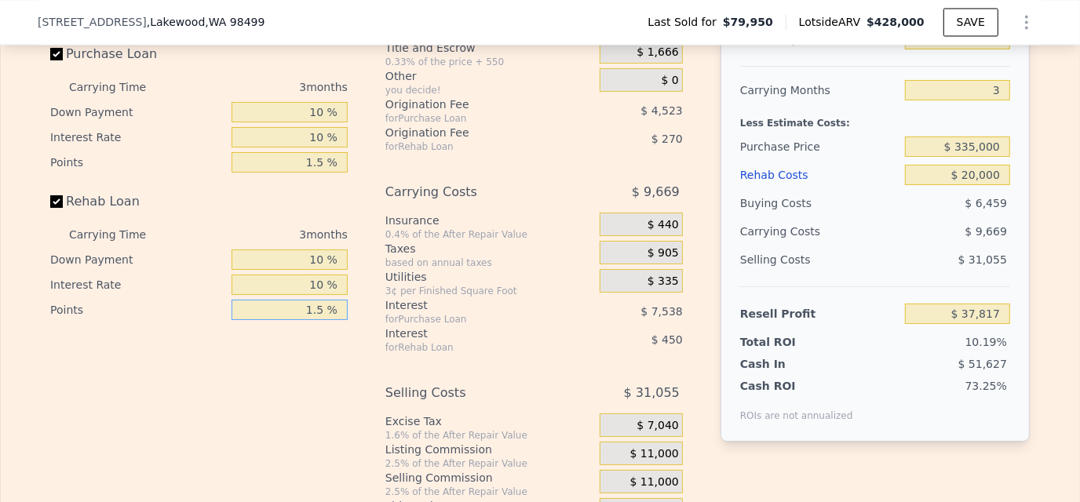
type input "1.5 %"
click at [341, 382] on div "Interest-Only Financing Purchase Loan Carrying Time 3 months Down Payment 10 % …" at bounding box center [205, 265] width 310 height 521
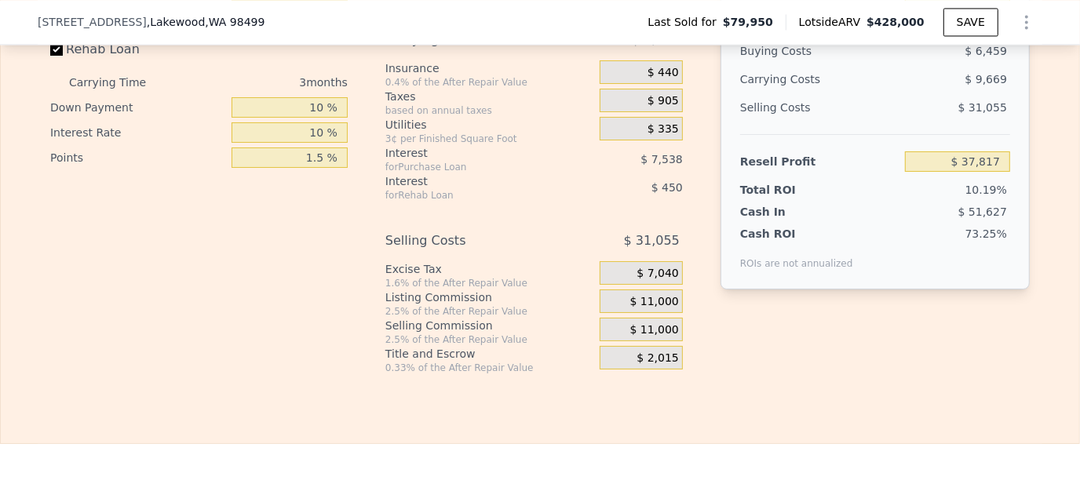
scroll to position [2507, 0]
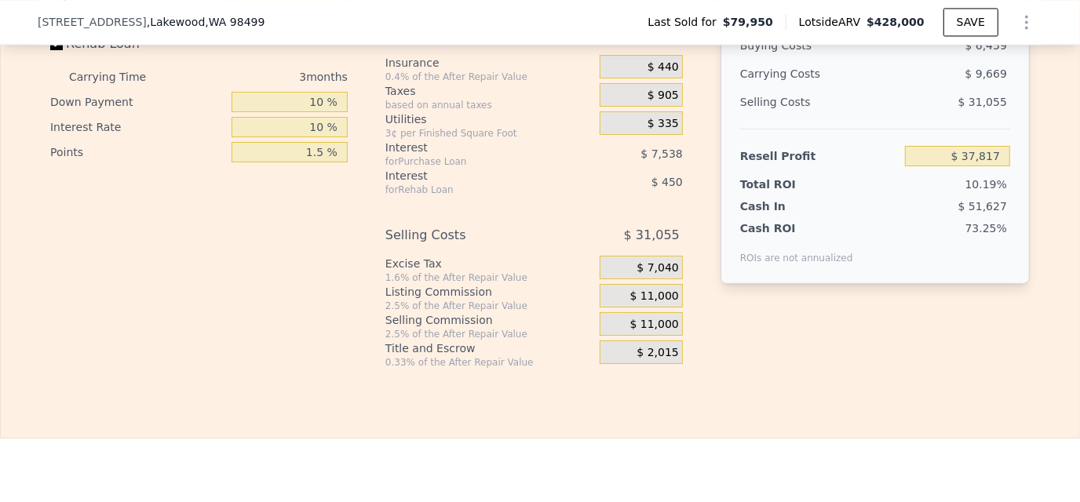
click at [641, 332] on span "$ 11,000" at bounding box center [654, 325] width 49 height 14
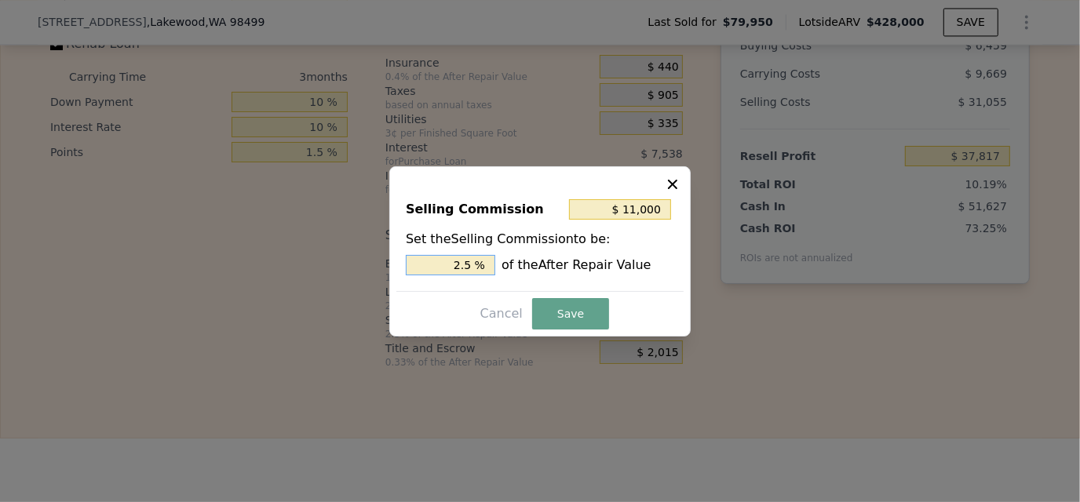
drag, startPoint x: 456, startPoint y: 265, endPoint x: 495, endPoint y: 264, distance: 39.3
click at [495, 264] on div "2.5 % of the After Repair Value" at bounding box center [540, 265] width 268 height 20
type input "$ 4,400"
type input "1. %"
type input "$ 6,600"
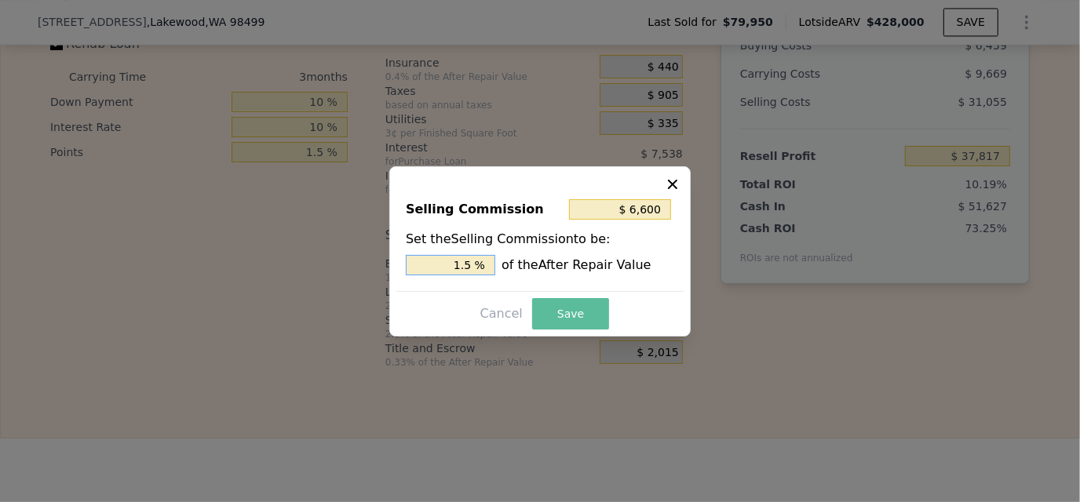
type input "1.5 %"
click at [559, 317] on button "Save" at bounding box center [570, 313] width 77 height 31
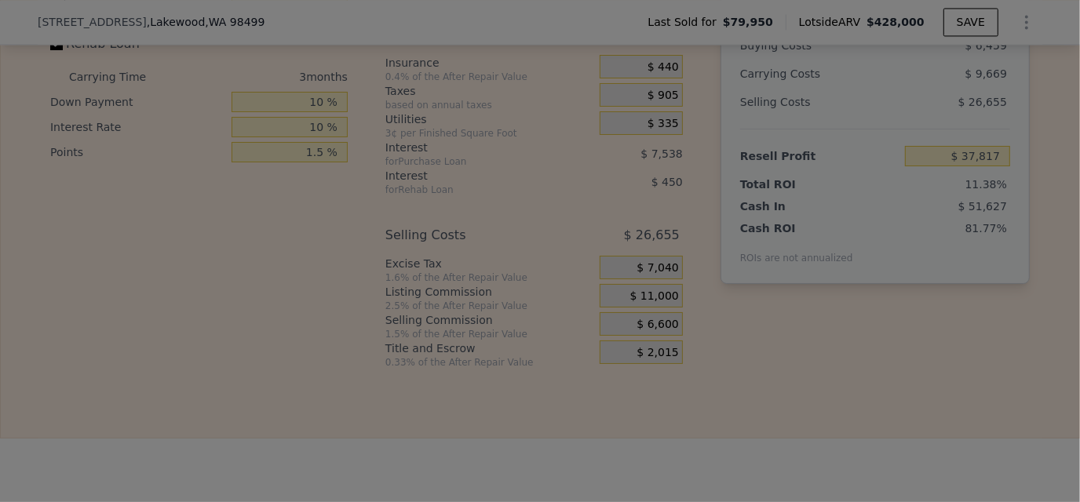
type input "$ 42,217"
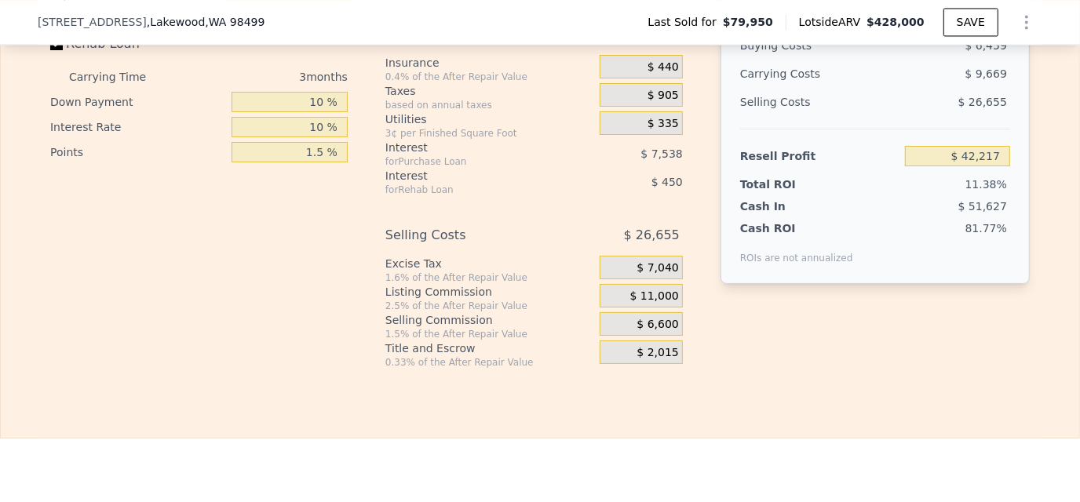
click at [851, 344] on div "After Repair Value $ 440,000 Carrying Months 3 Less Estimate Costs: Purchase Pr…" at bounding box center [875, 96] width 309 height 496
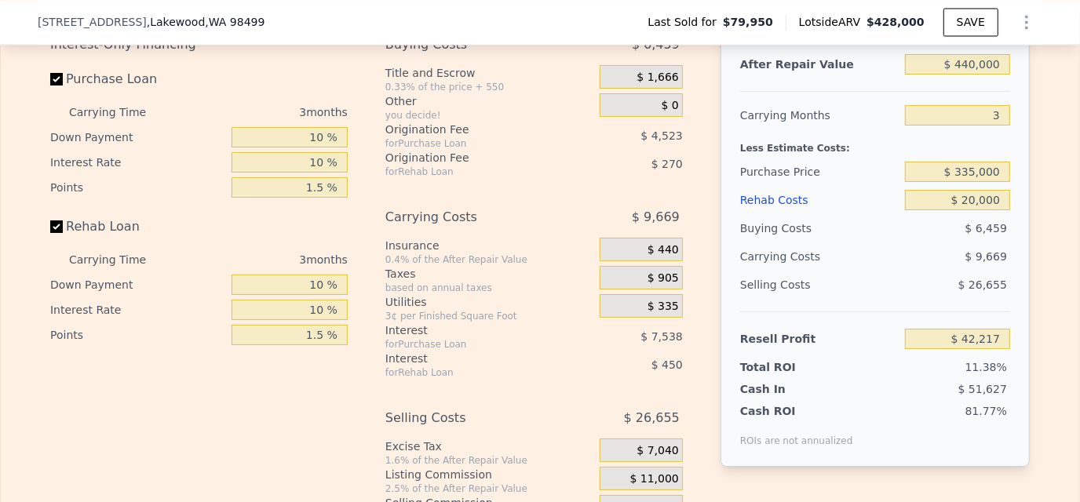
scroll to position [2349, 0]
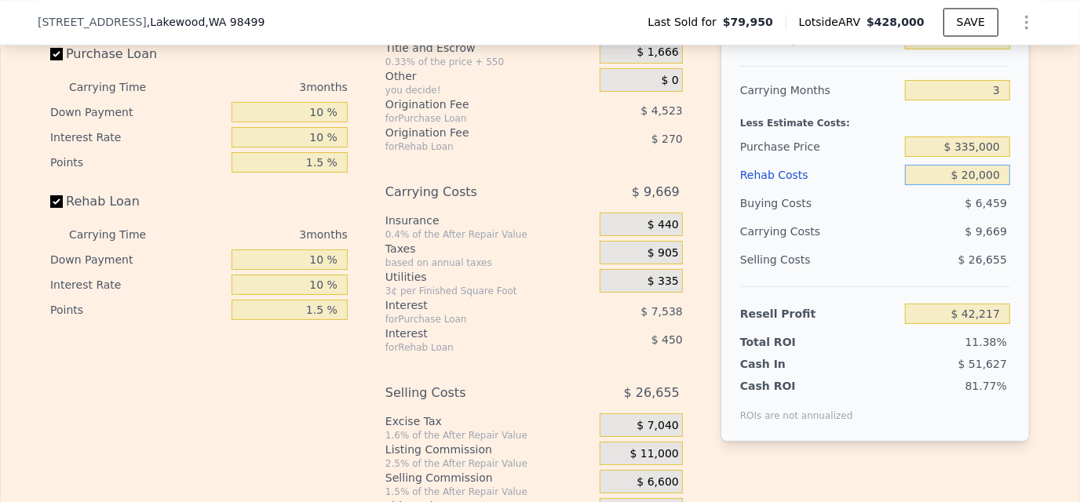
click at [967, 185] on input "$ 20,000" at bounding box center [957, 175] width 105 height 20
type input "$ 2,000"
type input "$ 60,865"
type input "$ 25,000"
type input "$ 37,035"
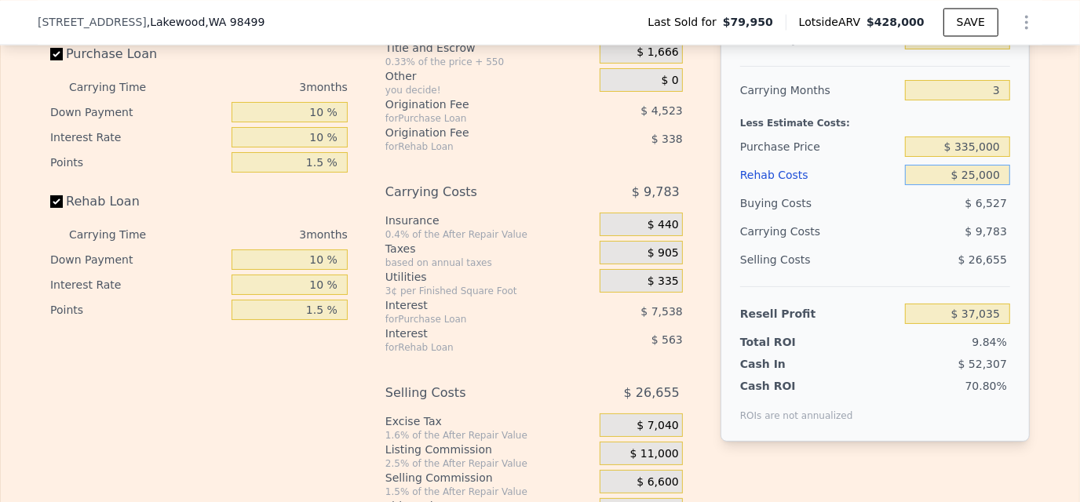
type input "$ 25,000"
click at [928, 441] on div "After Repair Value $ 440,000 Carrying Months 3 Less Estimate Costs: Purchase Pr…" at bounding box center [875, 223] width 309 height 436
